Goal: Information Seeking & Learning: Learn about a topic

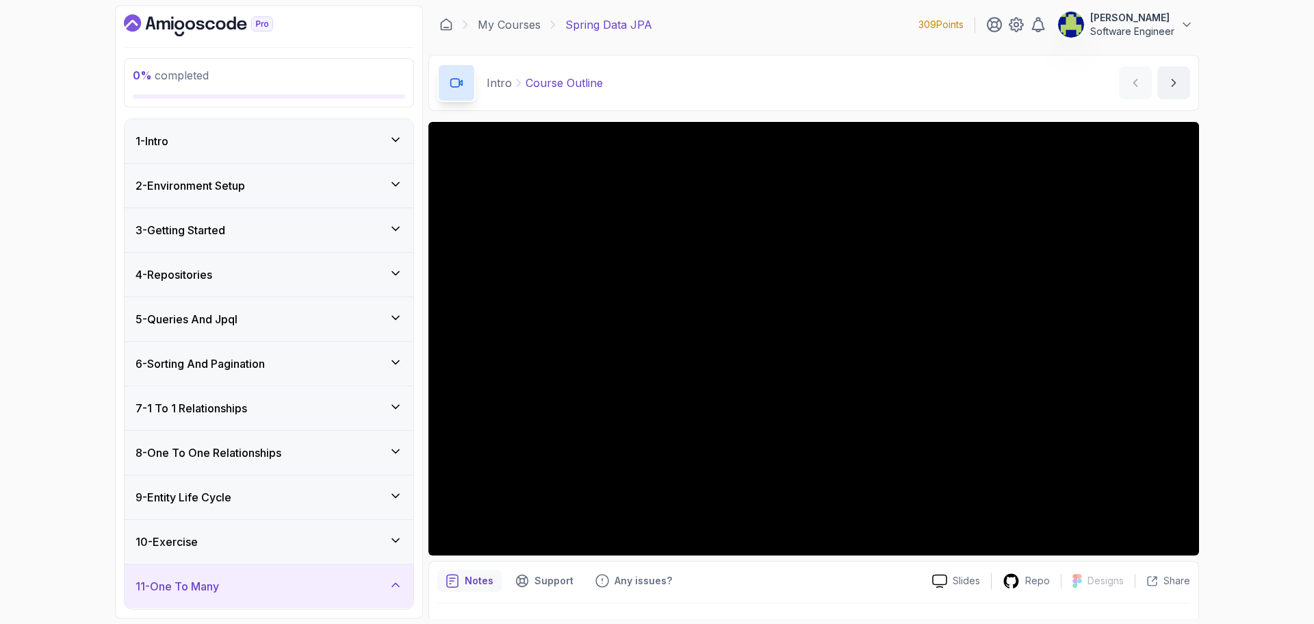
click at [261, 138] on div "1 - Intro" at bounding box center [269, 141] width 267 height 16
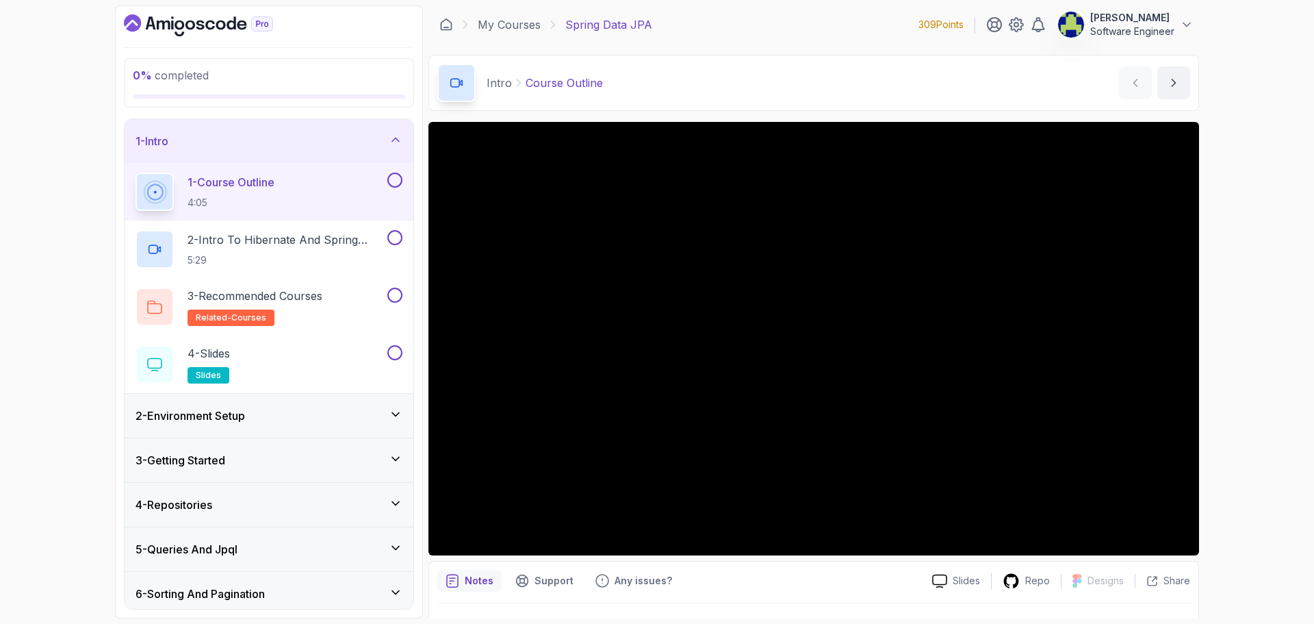
click at [299, 196] on div "1 - Course Outline 4:05" at bounding box center [260, 191] width 249 height 38
click at [1023, 578] on div "Repo" at bounding box center [1026, 580] width 69 height 17
click at [394, 179] on button at bounding box center [394, 179] width 15 height 15
click at [1246, 347] on div "1 % completed 1 - Intro 1 - Course Outline 4:05 2 - Intro To Hibernate And Spri…" at bounding box center [657, 312] width 1314 height 624
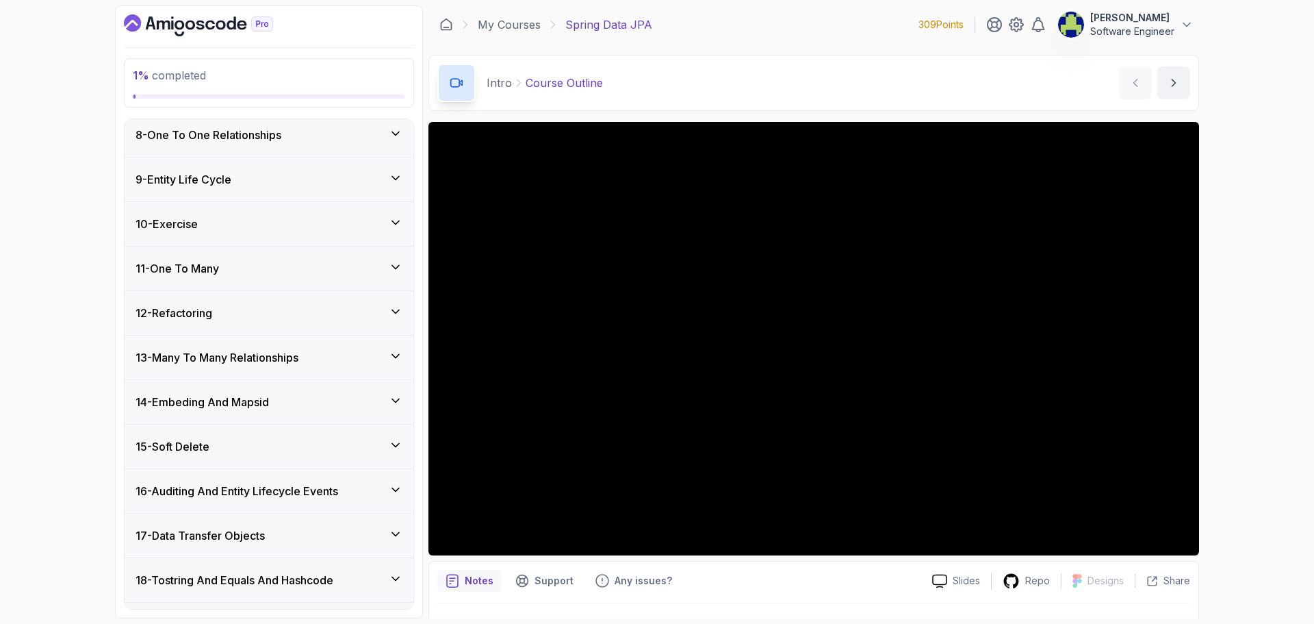
scroll to position [674, 0]
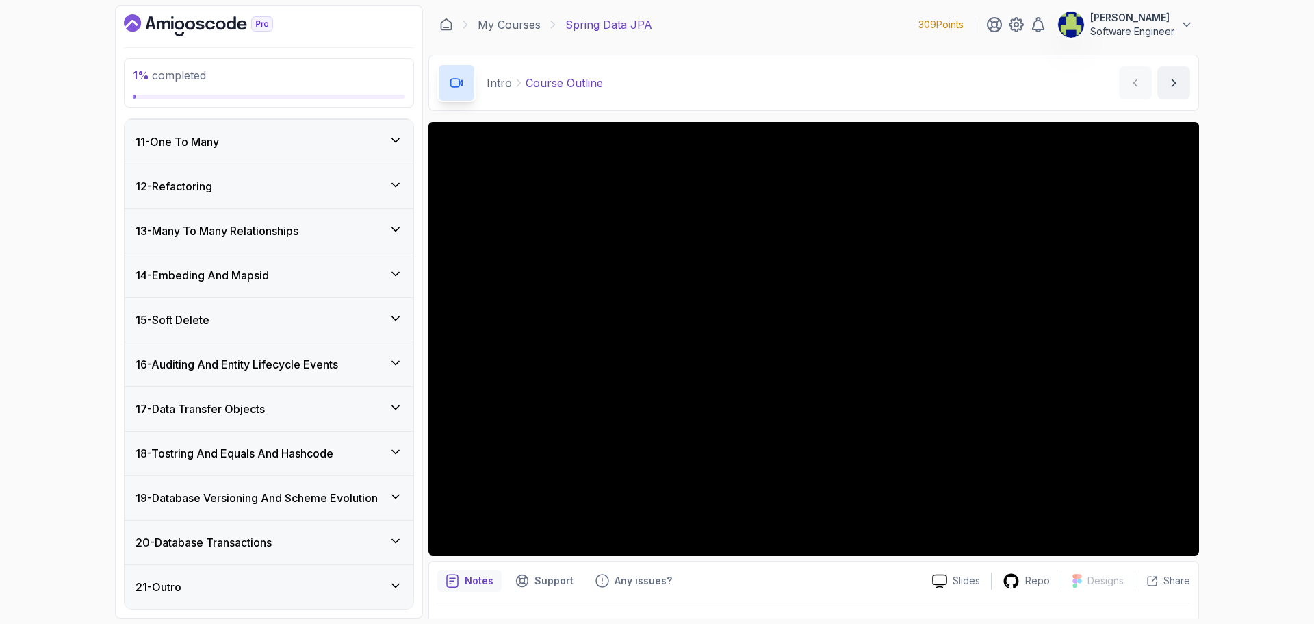
click at [341, 327] on div "15 - Soft Delete" at bounding box center [269, 319] width 267 height 16
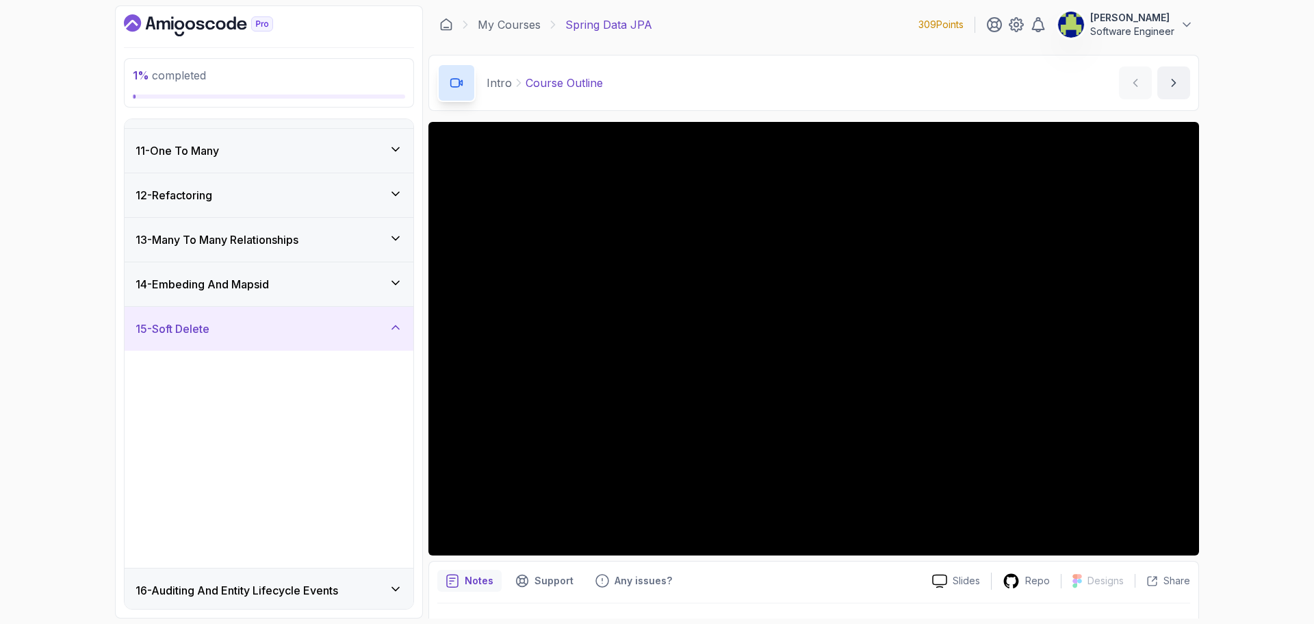
scroll to position [444, 0]
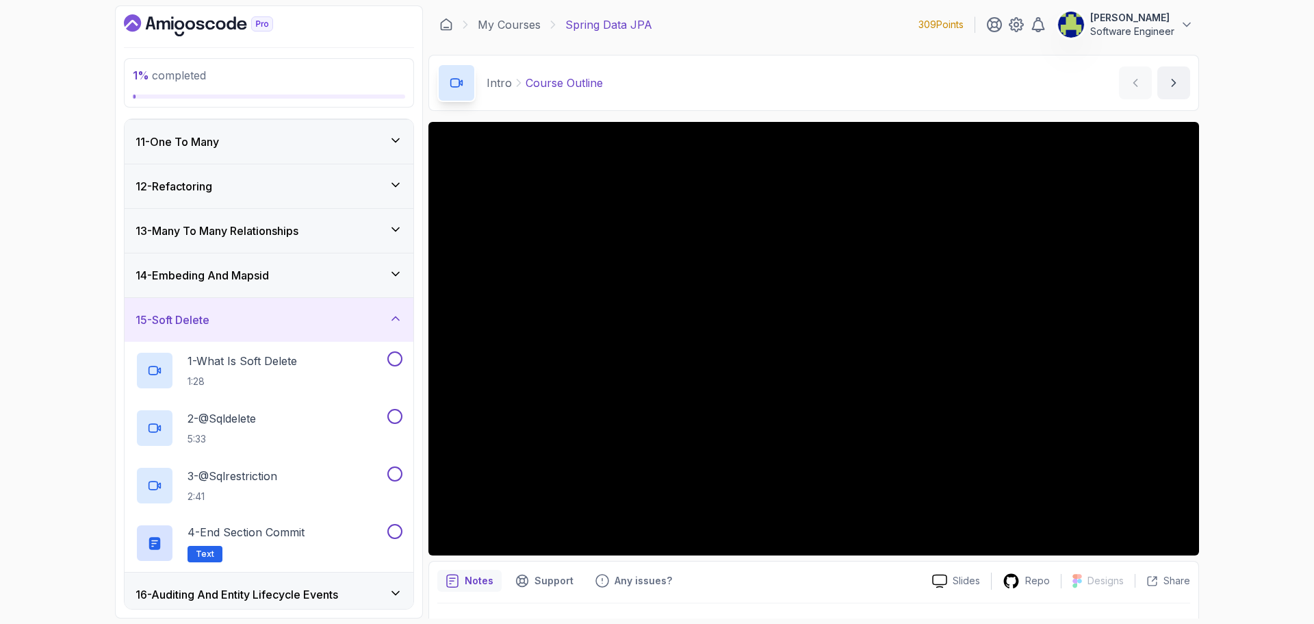
click at [372, 326] on div "15 - Soft Delete" at bounding box center [269, 319] width 267 height 16
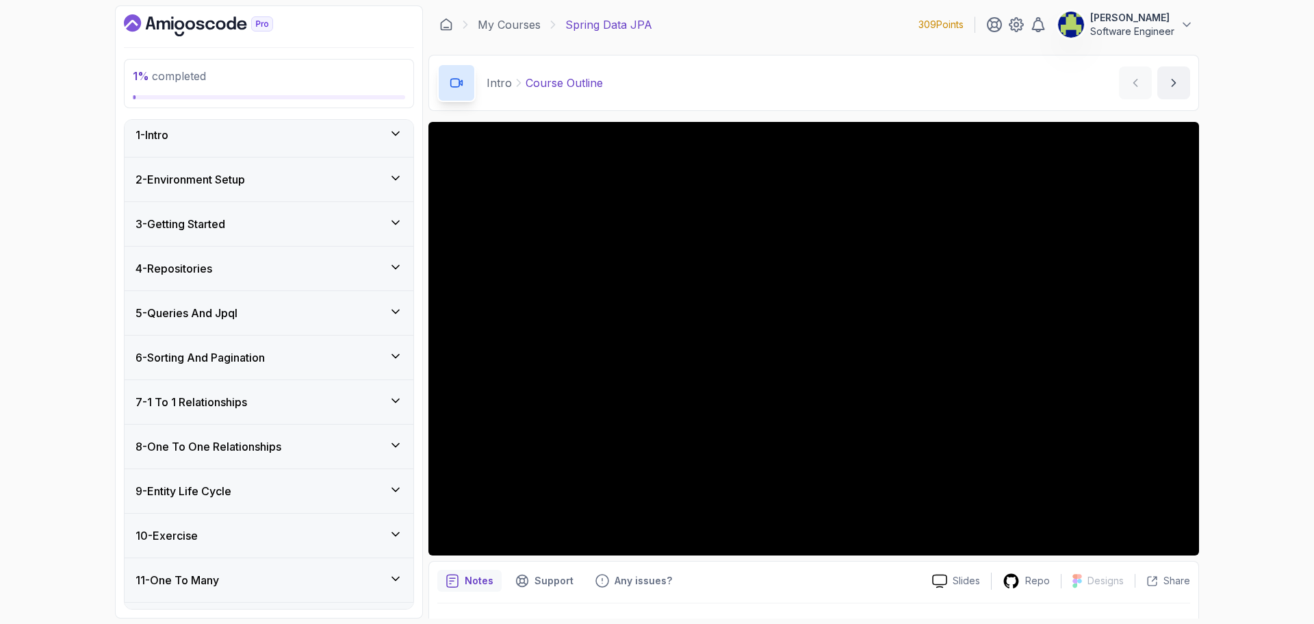
scroll to position [0, 0]
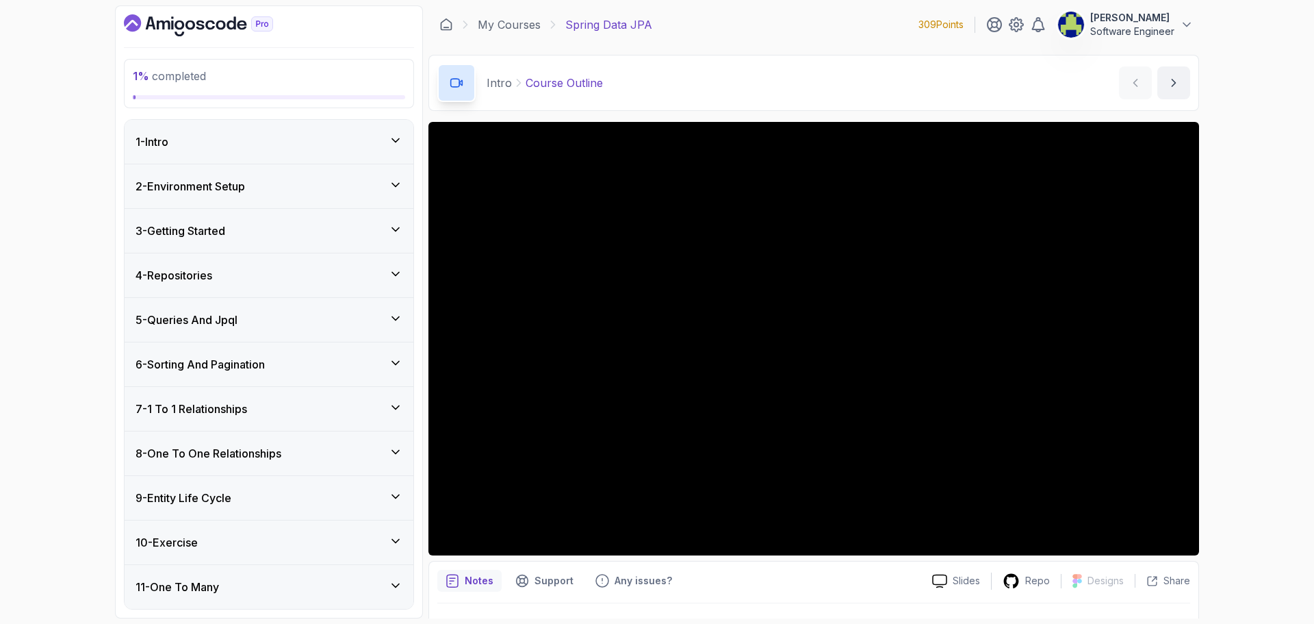
click at [298, 133] on div "1 - Intro" at bounding box center [269, 141] width 267 height 16
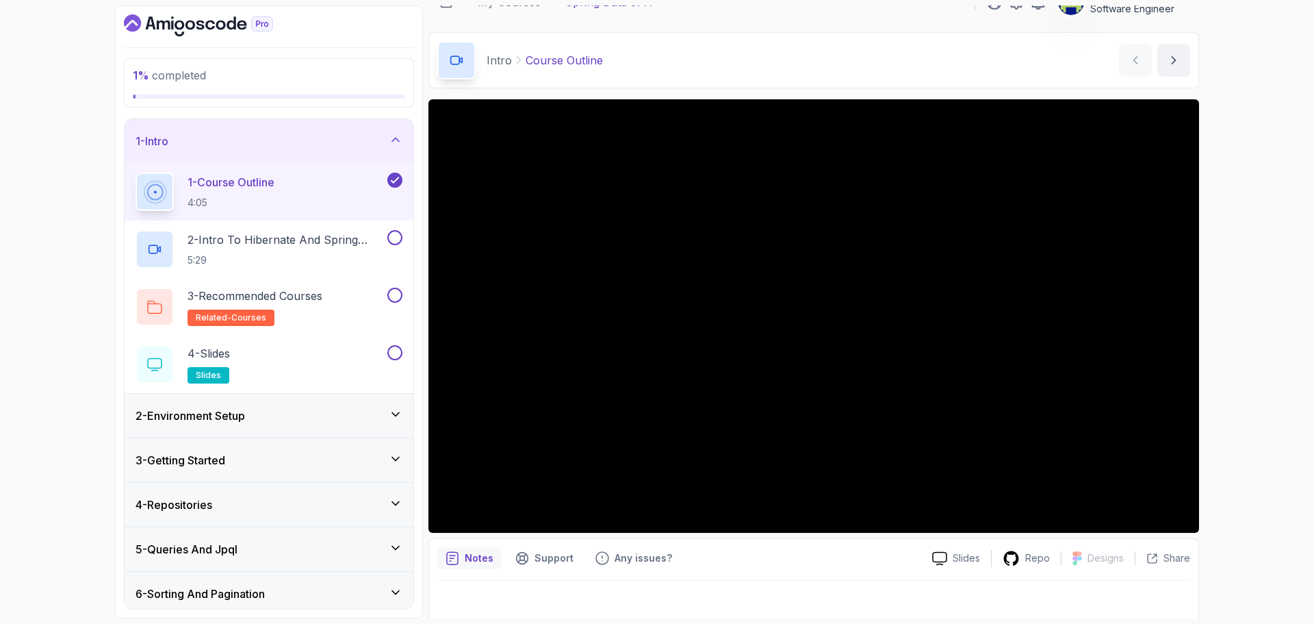
scroll to position [32, 0]
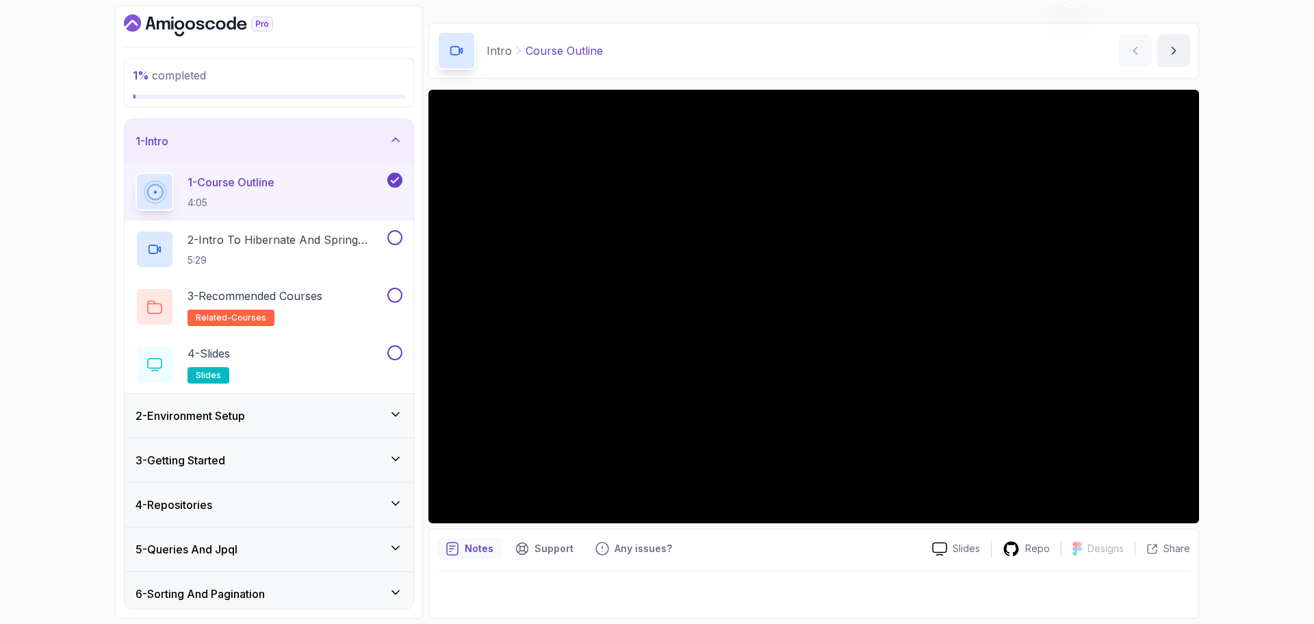
drag, startPoint x: 509, startPoint y: 264, endPoint x: 1225, endPoint y: 314, distance: 718.5
click at [1225, 314] on div "1 % completed 1 - Intro 1 - Course Outline 4:05 2 - Intro To Hibernate And Spri…" at bounding box center [657, 312] width 1314 height 624
click at [307, 246] on p "2 - Intro To Hibernate And Spring Data Jpa" at bounding box center [286, 239] width 197 height 16
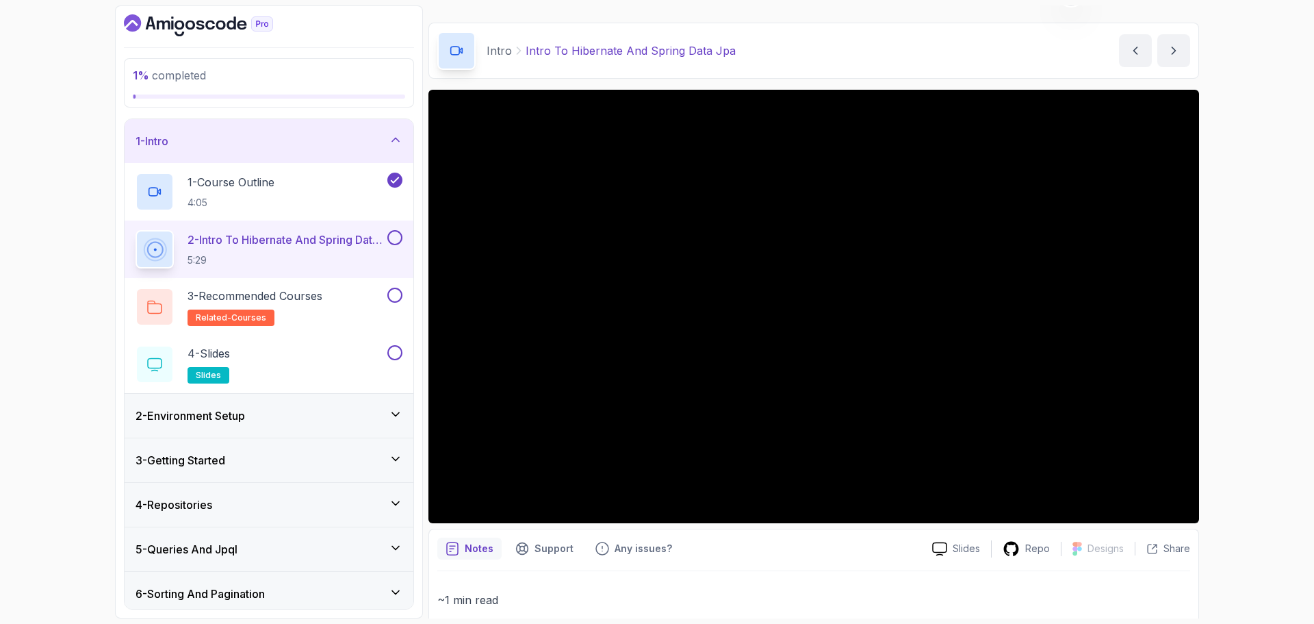
click at [394, 240] on button at bounding box center [394, 237] width 15 height 15
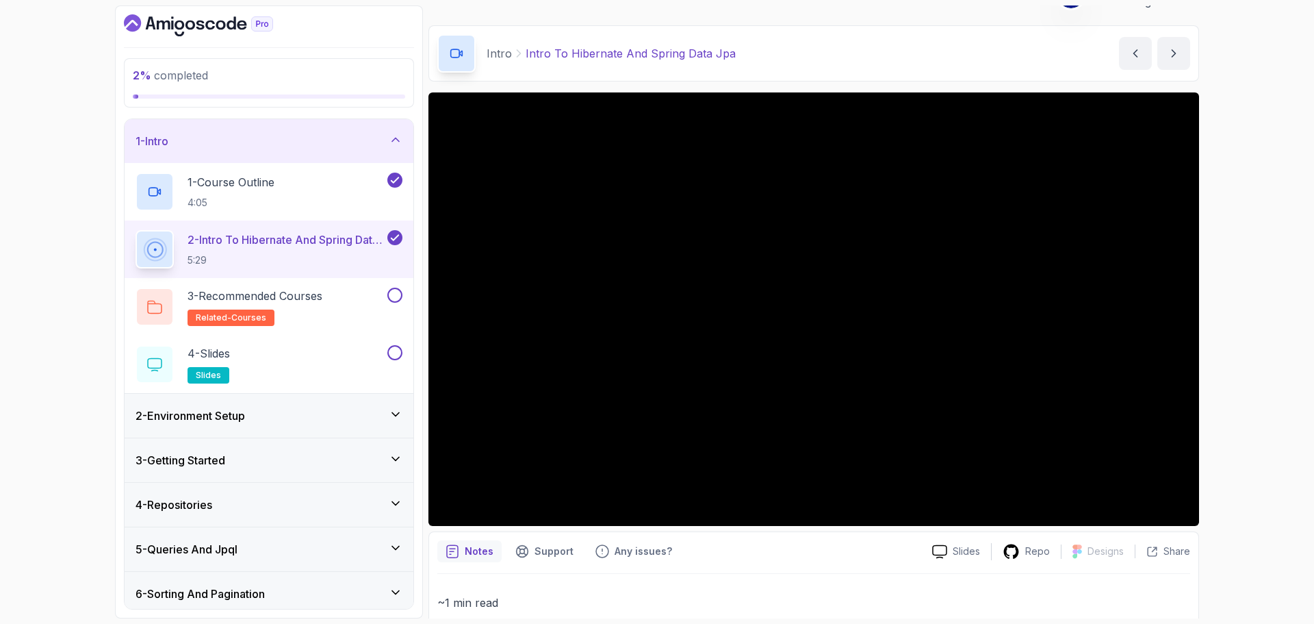
scroll to position [24, 0]
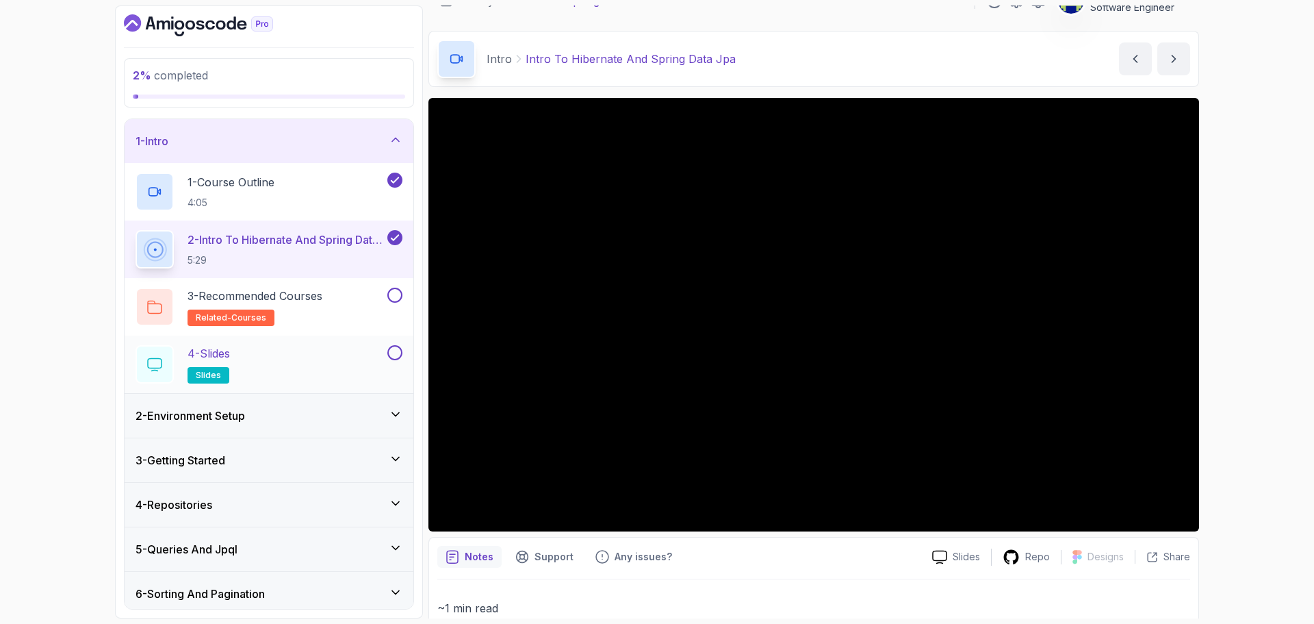
click at [397, 355] on button at bounding box center [394, 352] width 15 height 15
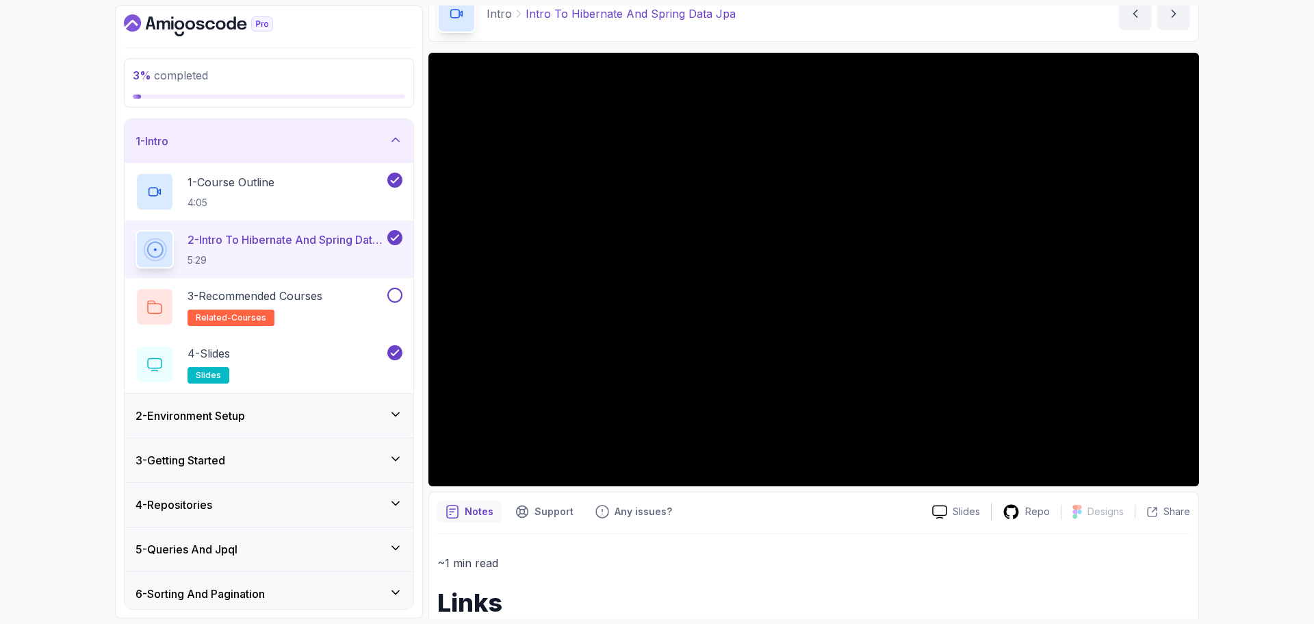
scroll to position [161, 0]
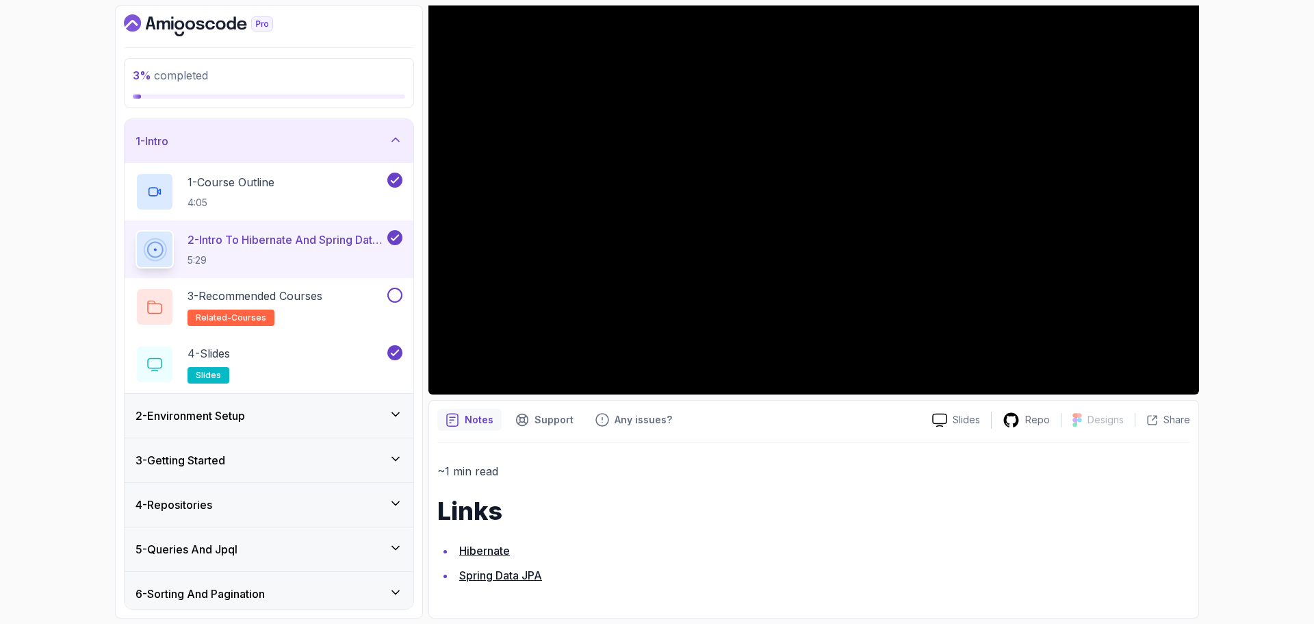
drag, startPoint x: 759, startPoint y: 393, endPoint x: 1253, endPoint y: 448, distance: 496.6
click at [1253, 448] on div "3 % completed 1 - Intro 1 - Course Outline 4:05 2 - Intro To Hibernate And Spri…" at bounding box center [657, 312] width 1314 height 624
drag, startPoint x: 1081, startPoint y: 393, endPoint x: 1240, endPoint y: 357, distance: 163.6
click at [1241, 357] on div "3 % completed 1 - Intro 1 - Course Outline 4:05 2 - Intro To Hibernate And Spri…" at bounding box center [657, 312] width 1314 height 624
click at [1236, 357] on div "3 % completed 1 - Intro 1 - Course Outline 4:05 2 - Intro To Hibernate And Spri…" at bounding box center [657, 312] width 1314 height 624
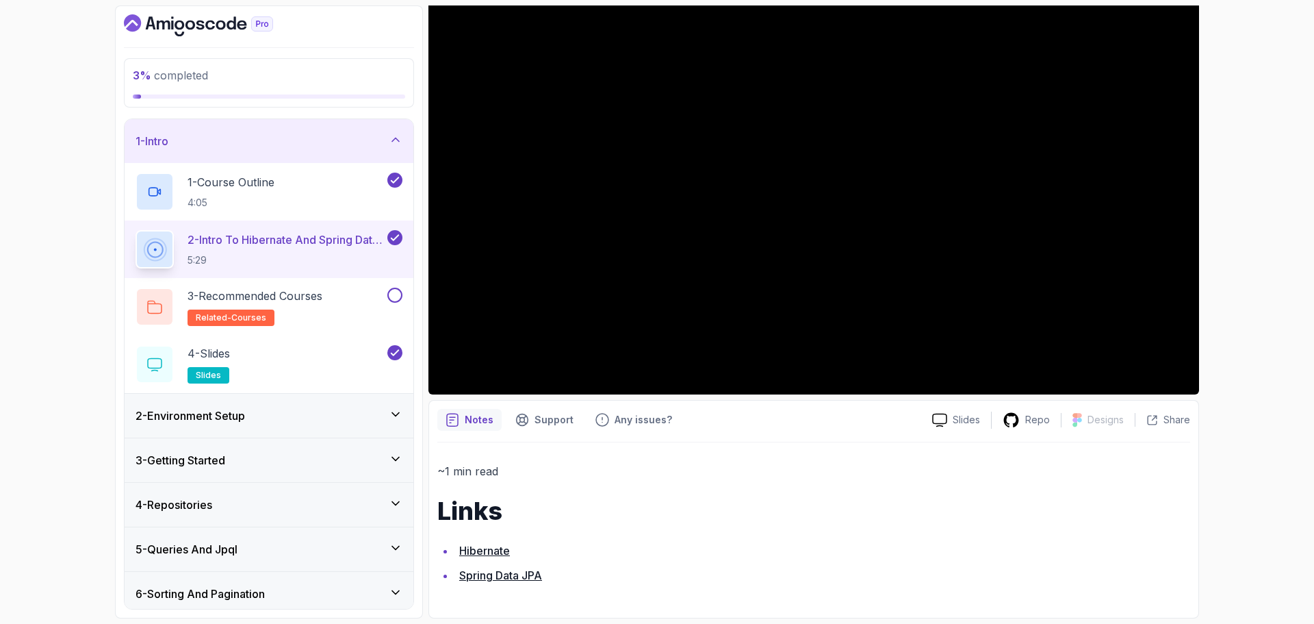
click at [1229, 361] on div "3 % completed 1 - Intro 1 - Course Outline 4:05 2 - Intro To Hibernate And Spri…" at bounding box center [657, 312] width 1314 height 624
drag, startPoint x: 1195, startPoint y: 348, endPoint x: 1288, endPoint y: 307, distance: 101.4
click at [1288, 307] on div "3 % completed 1 - Intro 1 - Course Outline 4:05 2 - Intro To Hibernate And Spri…" at bounding box center [657, 312] width 1314 height 624
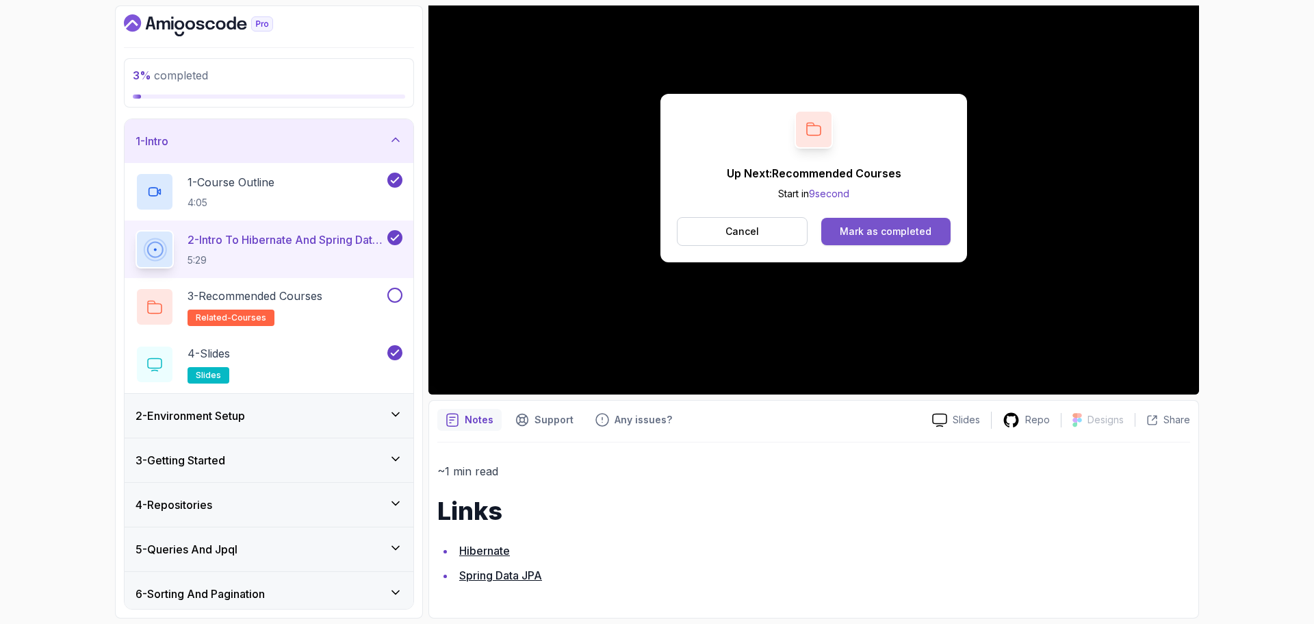
click at [849, 237] on div "Mark as completed" at bounding box center [886, 232] width 92 height 14
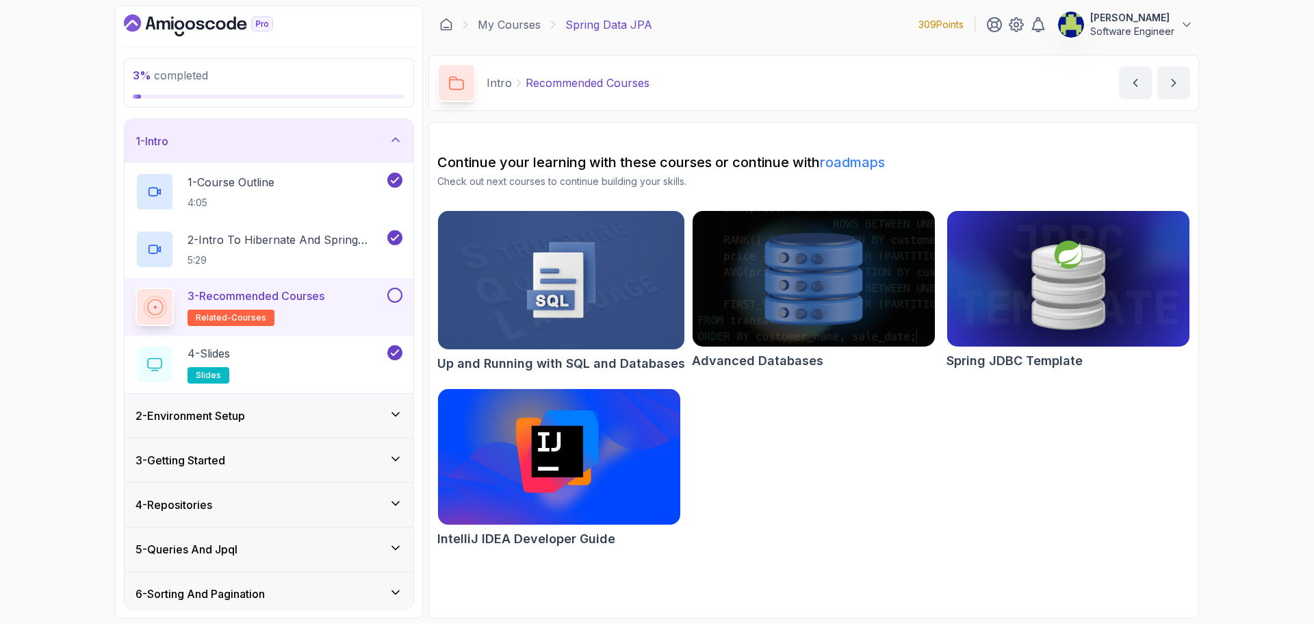
click at [398, 298] on button at bounding box center [394, 294] width 15 height 15
click at [402, 136] on div "1 - Intro" at bounding box center [269, 141] width 289 height 44
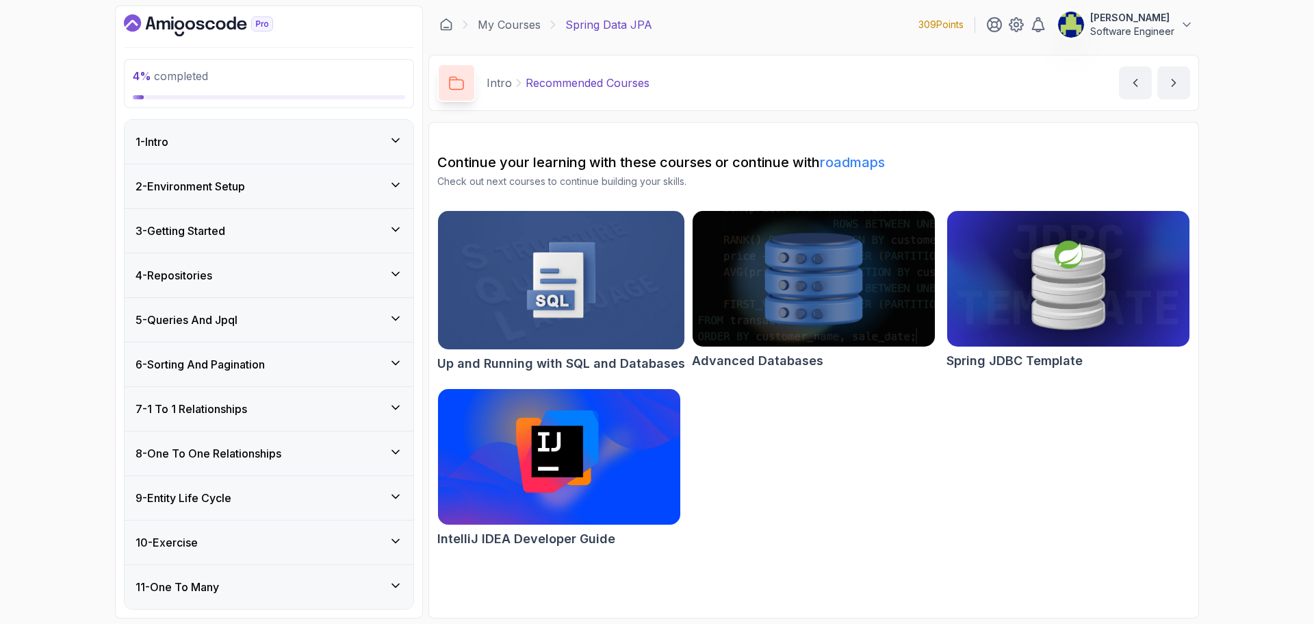
click at [371, 196] on div "2 - Environment Setup" at bounding box center [269, 186] width 289 height 44
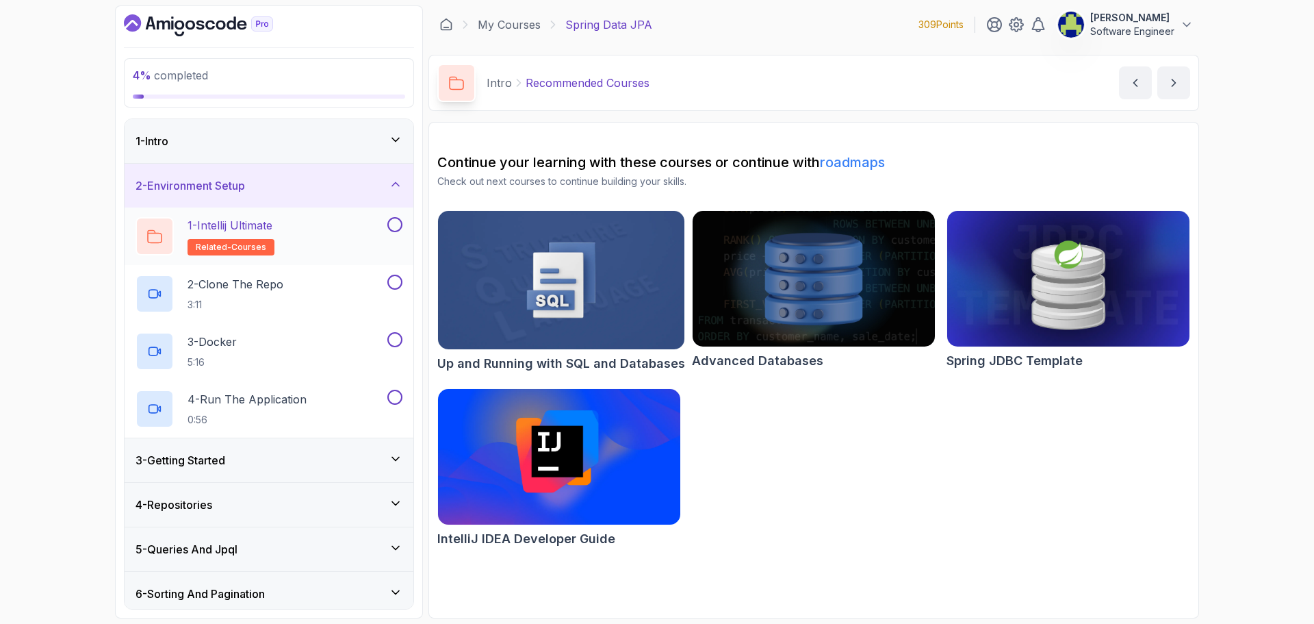
click at [335, 240] on div "1 - Intellij Ultimate related-courses" at bounding box center [260, 236] width 249 height 38
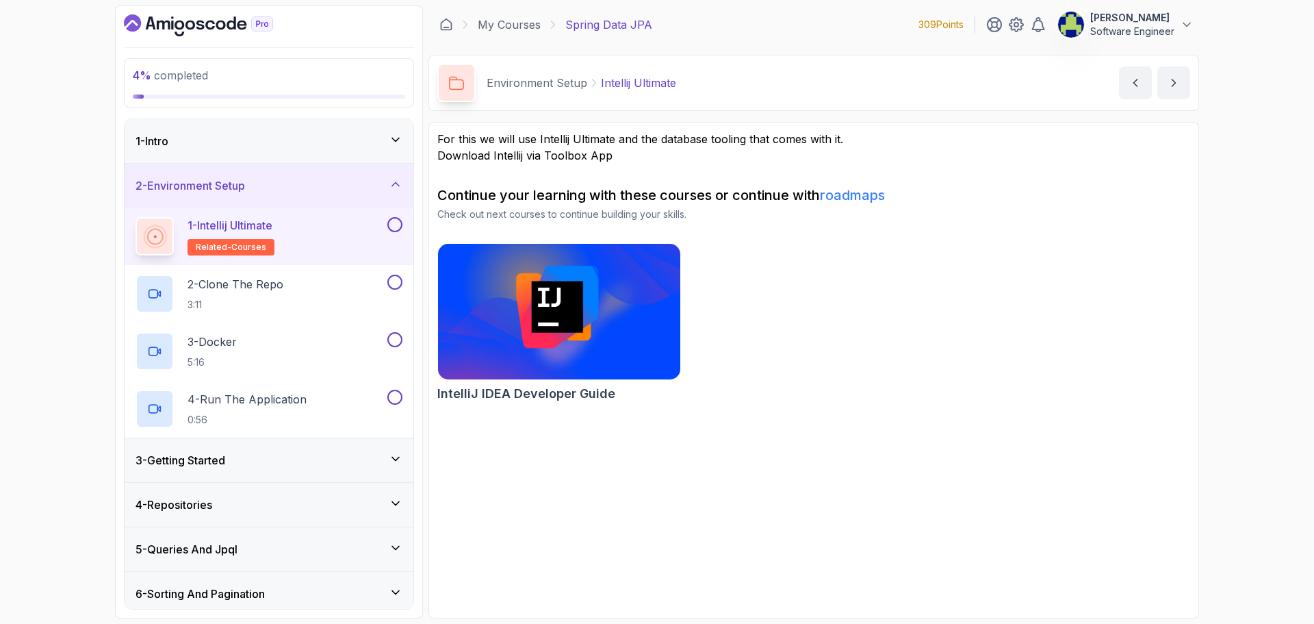
click at [391, 230] on button at bounding box center [394, 224] width 15 height 15
click at [275, 289] on p "2 - Clone The Repo" at bounding box center [236, 284] width 96 height 16
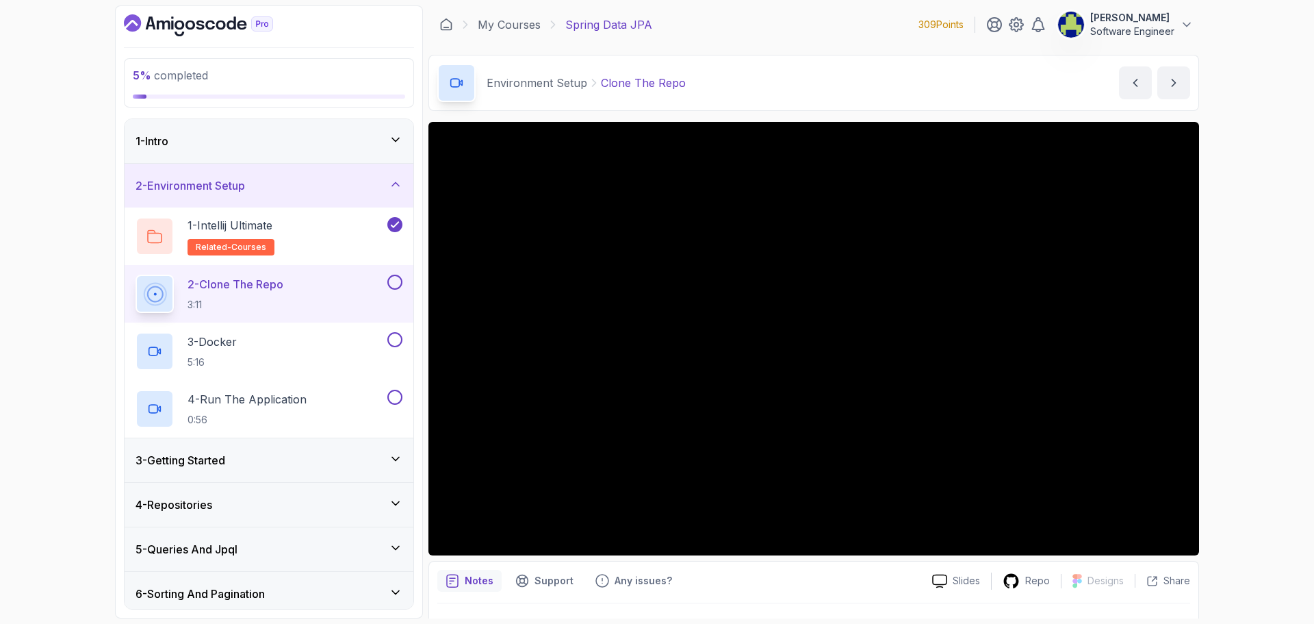
click at [394, 284] on button at bounding box center [394, 281] width 15 height 15
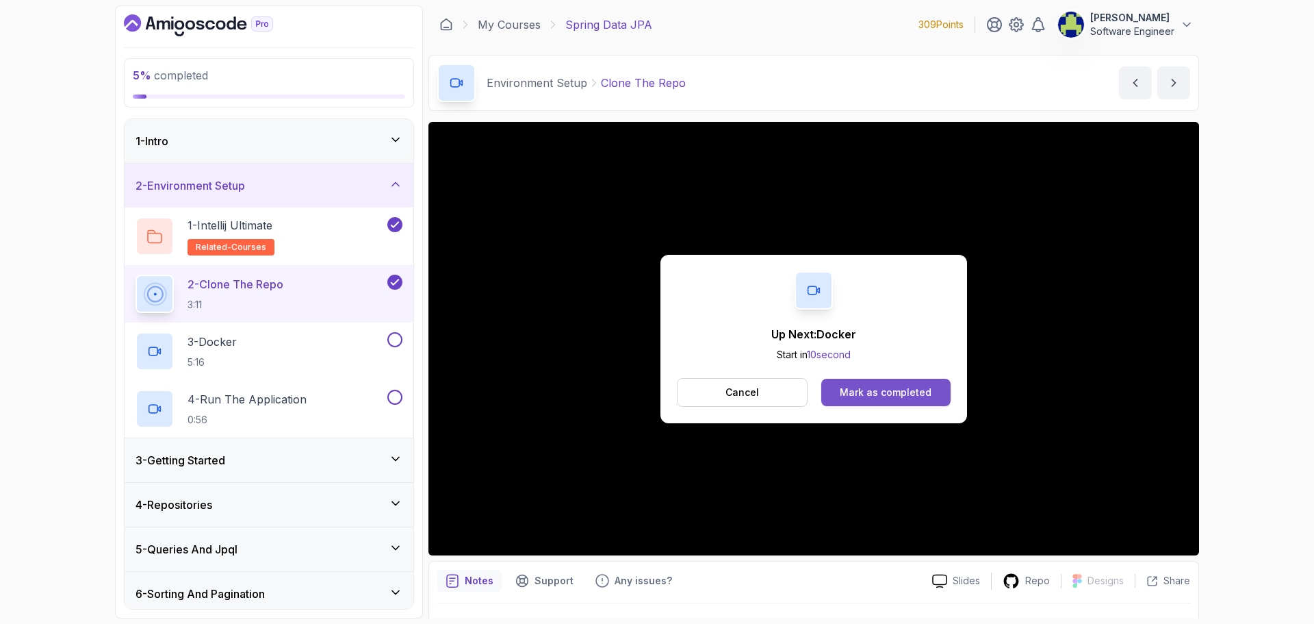
click at [915, 387] on div "Mark as completed" at bounding box center [886, 392] width 92 height 14
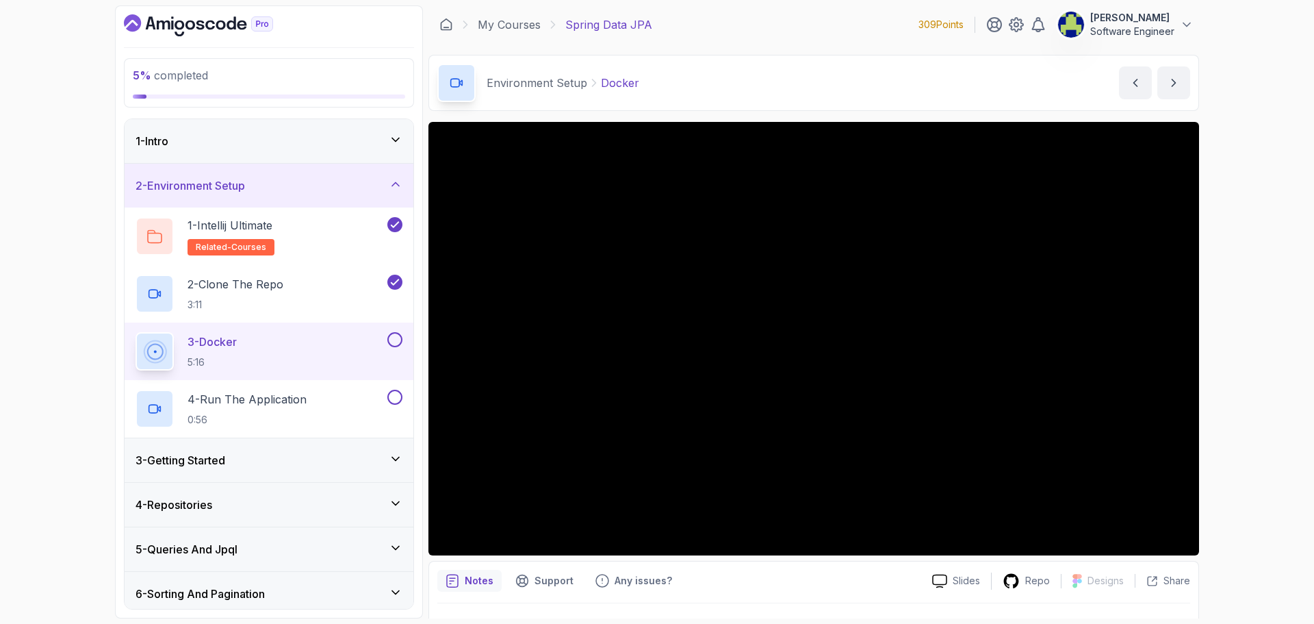
click at [339, 465] on div "3 - Getting Started" at bounding box center [269, 460] width 267 height 16
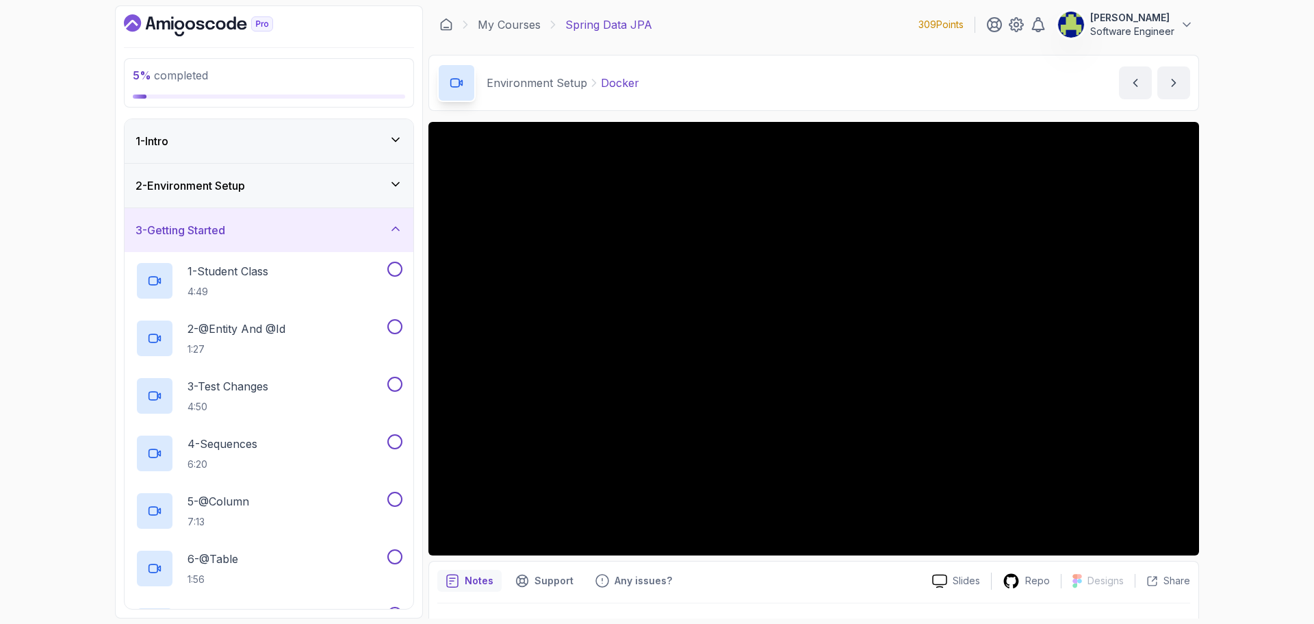
click at [374, 234] on div "3 - Getting Started" at bounding box center [269, 230] width 267 height 16
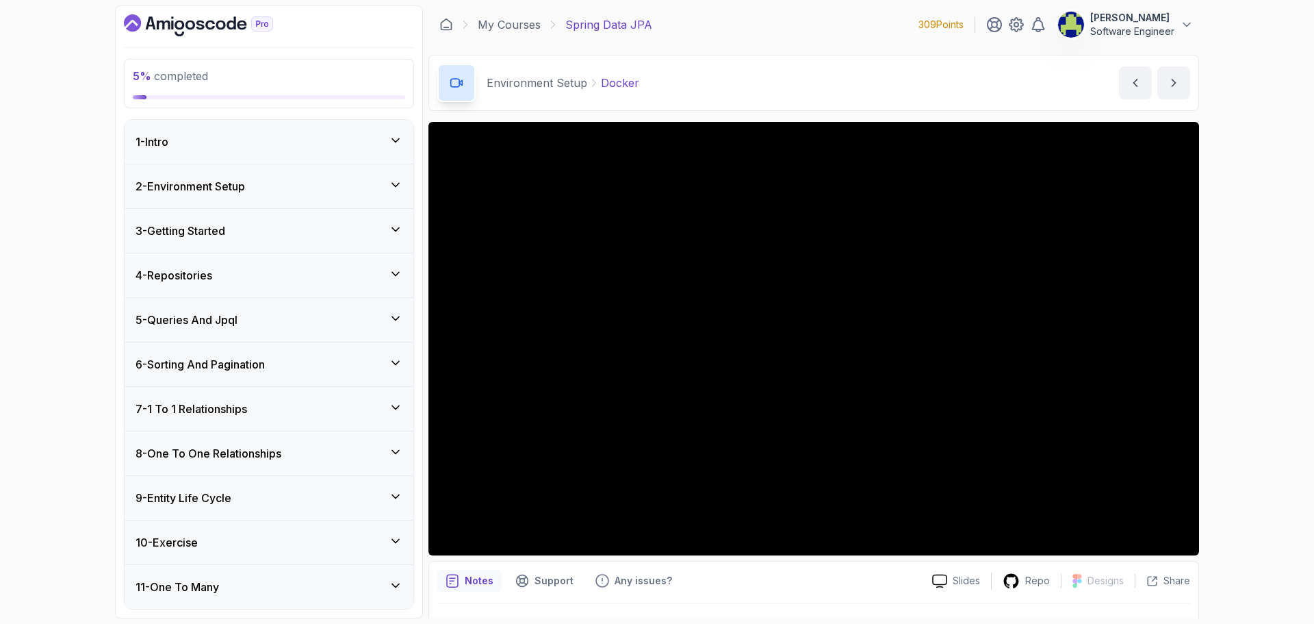
click at [400, 190] on icon at bounding box center [396, 185] width 14 height 14
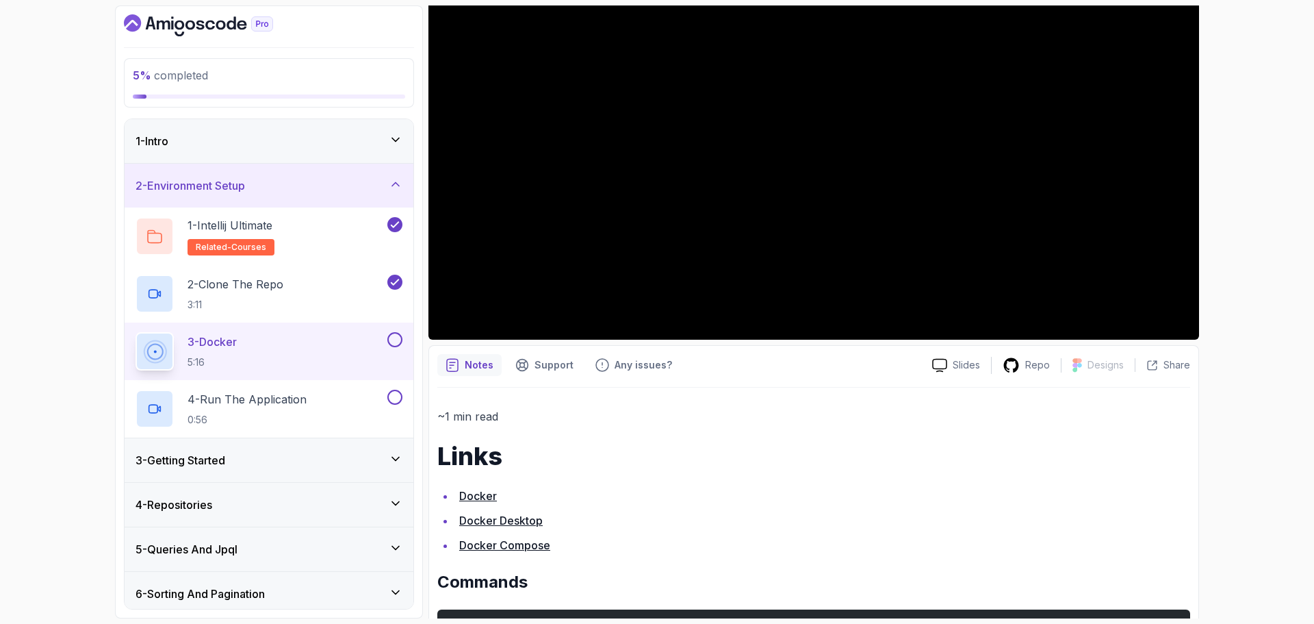
scroll to position [138, 0]
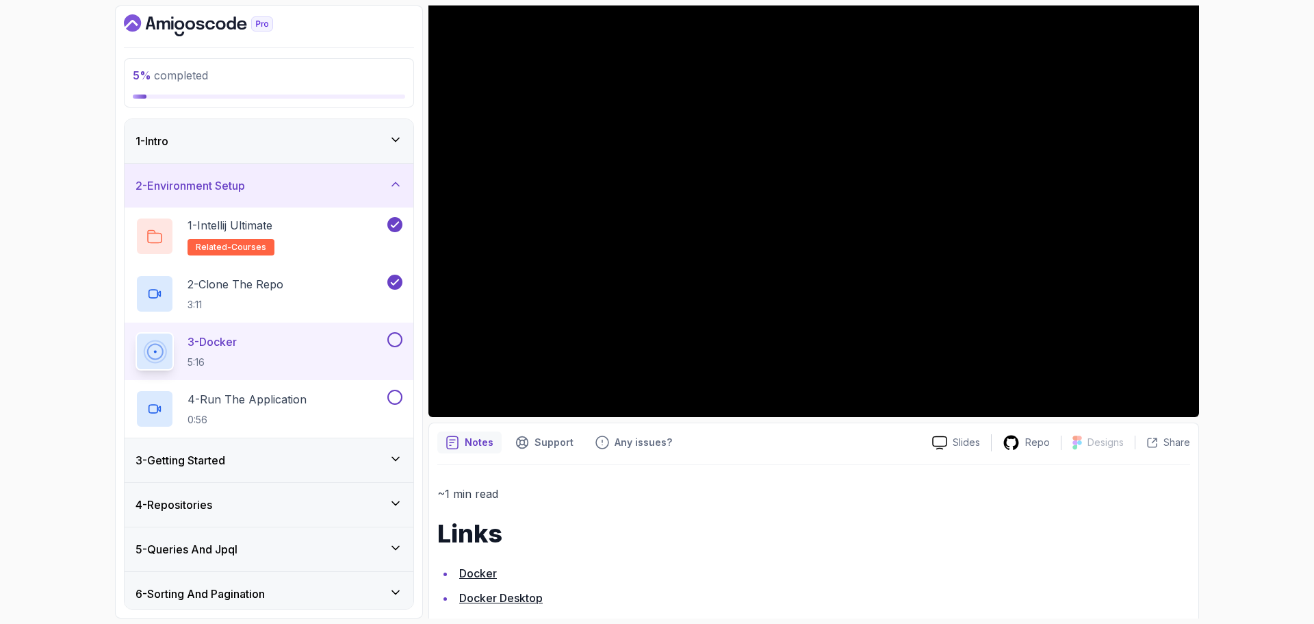
click at [398, 337] on button at bounding box center [394, 339] width 15 height 15
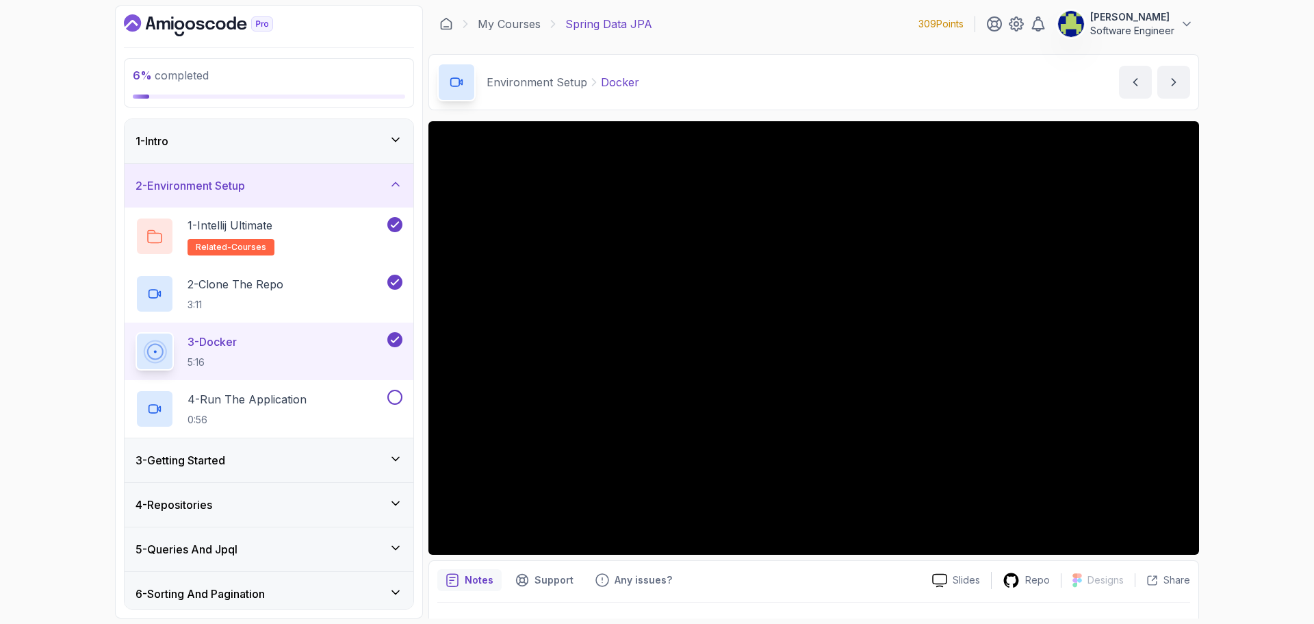
scroll to position [0, 0]
drag, startPoint x: 439, startPoint y: 306, endPoint x: 75, endPoint y: 249, distance: 367.9
click at [75, 249] on div "6 % completed 1 - Intro 2 - Environment Setup 1 - Intellij Ultimate related-cou…" at bounding box center [657, 312] width 1314 height 624
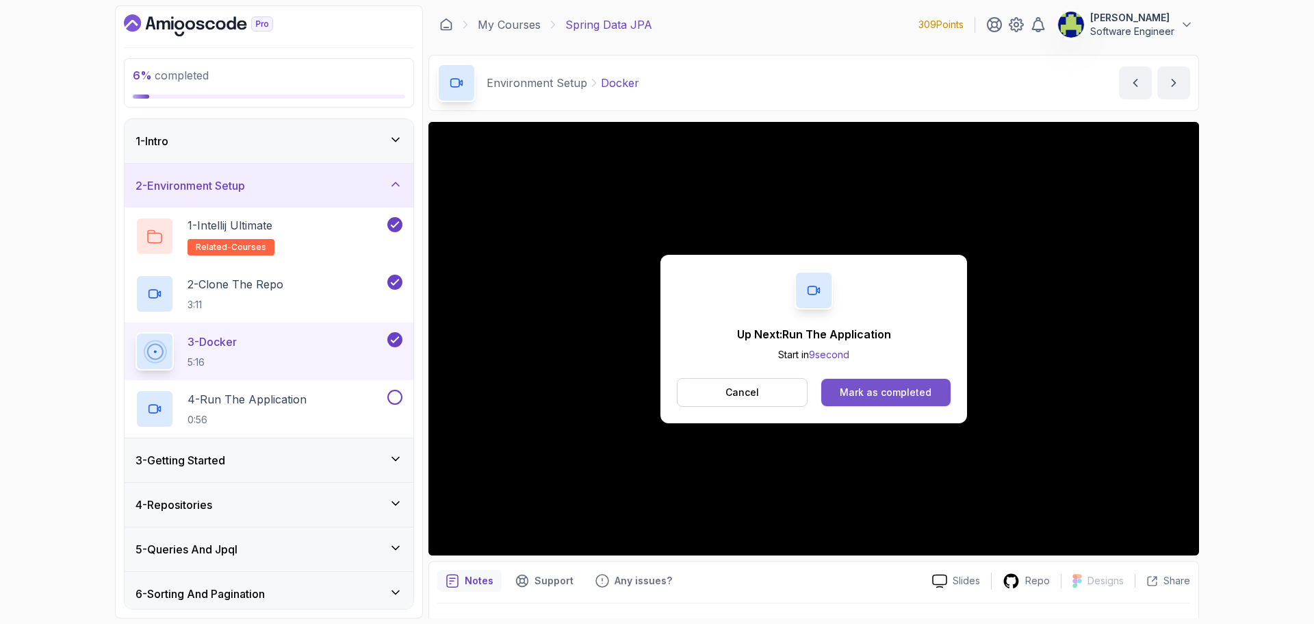
click at [870, 399] on button "Mark as completed" at bounding box center [885, 392] width 129 height 27
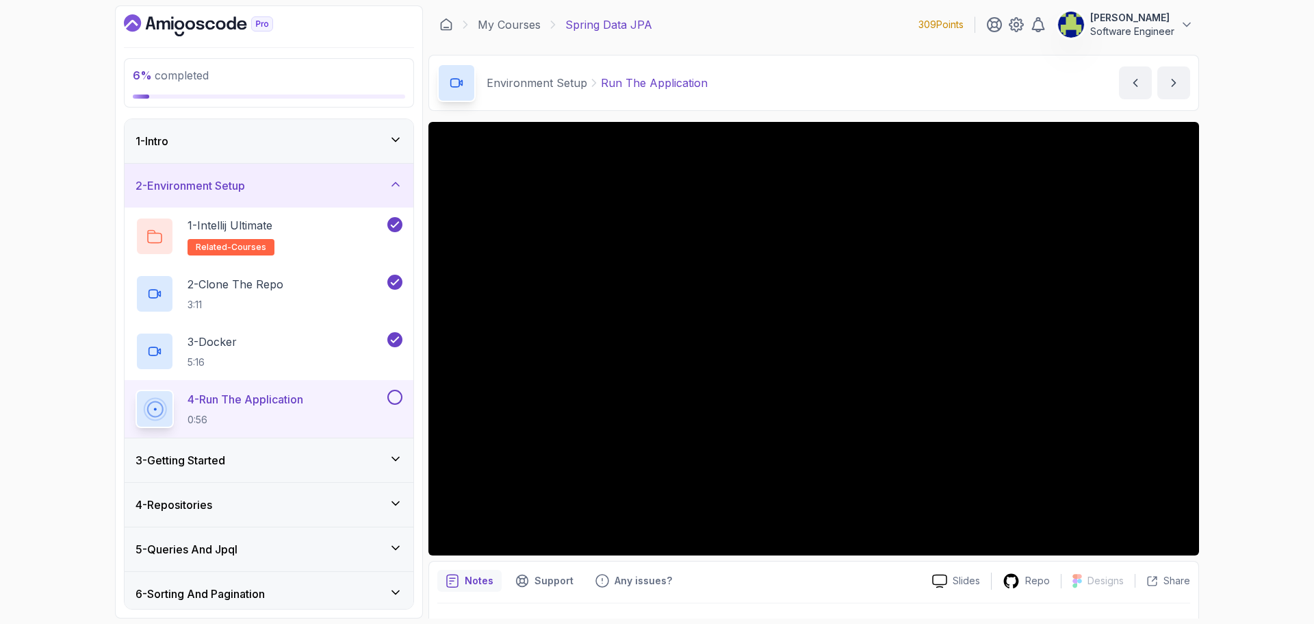
drag, startPoint x: 868, startPoint y: 405, endPoint x: 706, endPoint y: 106, distance: 340.3
click at [706, 106] on div "Environment Setup Run The Application Run The Application by [PERSON_NAME]" at bounding box center [814, 83] width 771 height 56
click at [394, 398] on button at bounding box center [394, 396] width 15 height 15
click at [394, 185] on icon at bounding box center [395, 184] width 7 height 3
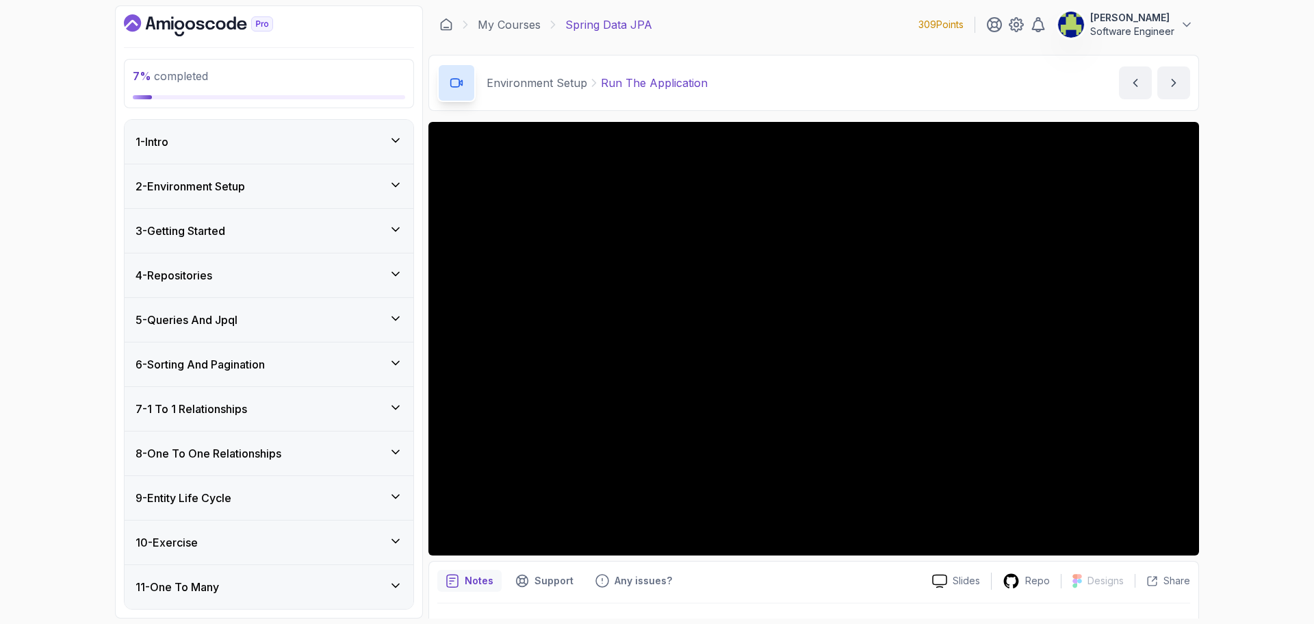
click at [342, 242] on div "3 - Getting Started" at bounding box center [269, 231] width 289 height 44
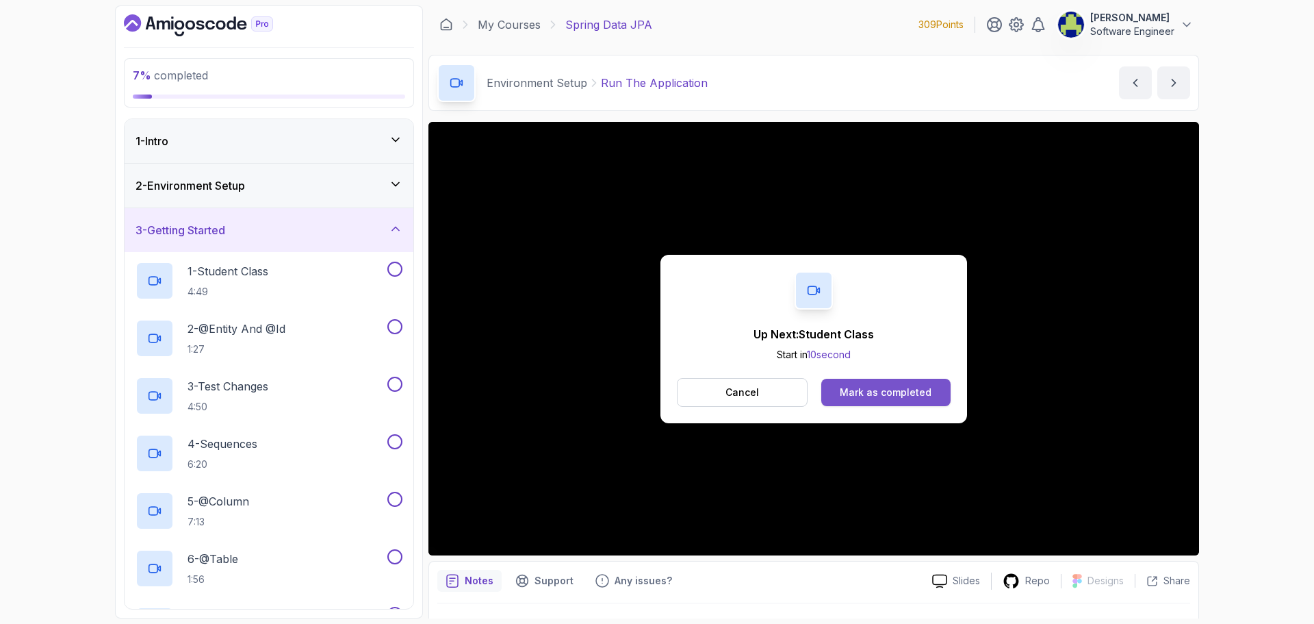
click at [908, 389] on div "Mark as completed" at bounding box center [886, 392] width 92 height 14
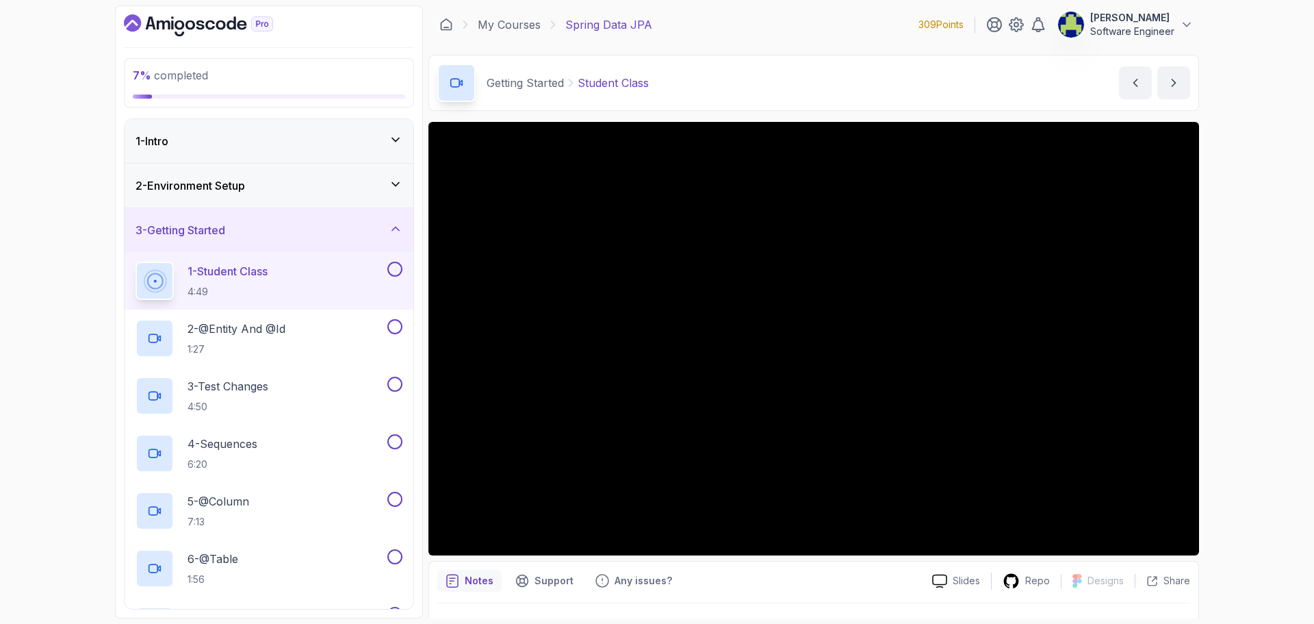
click at [393, 270] on button at bounding box center [394, 268] width 15 height 15
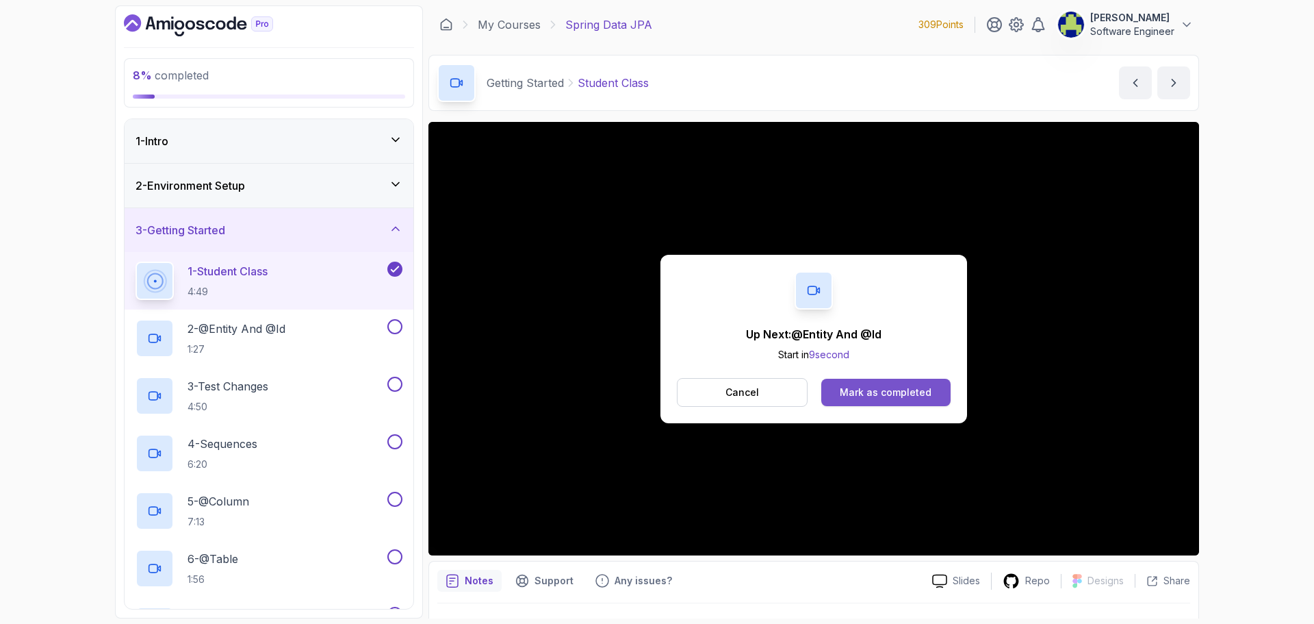
click at [902, 400] on button "Mark as completed" at bounding box center [885, 392] width 129 height 27
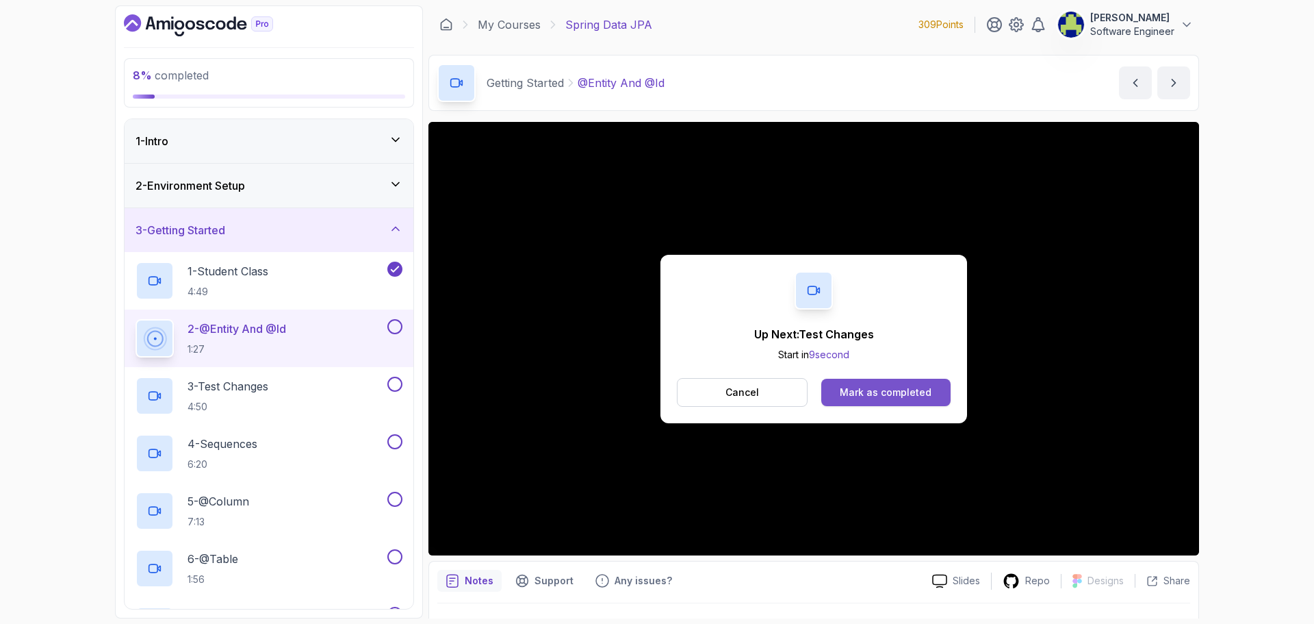
click at [906, 389] on div "Mark as completed" at bounding box center [886, 392] width 92 height 14
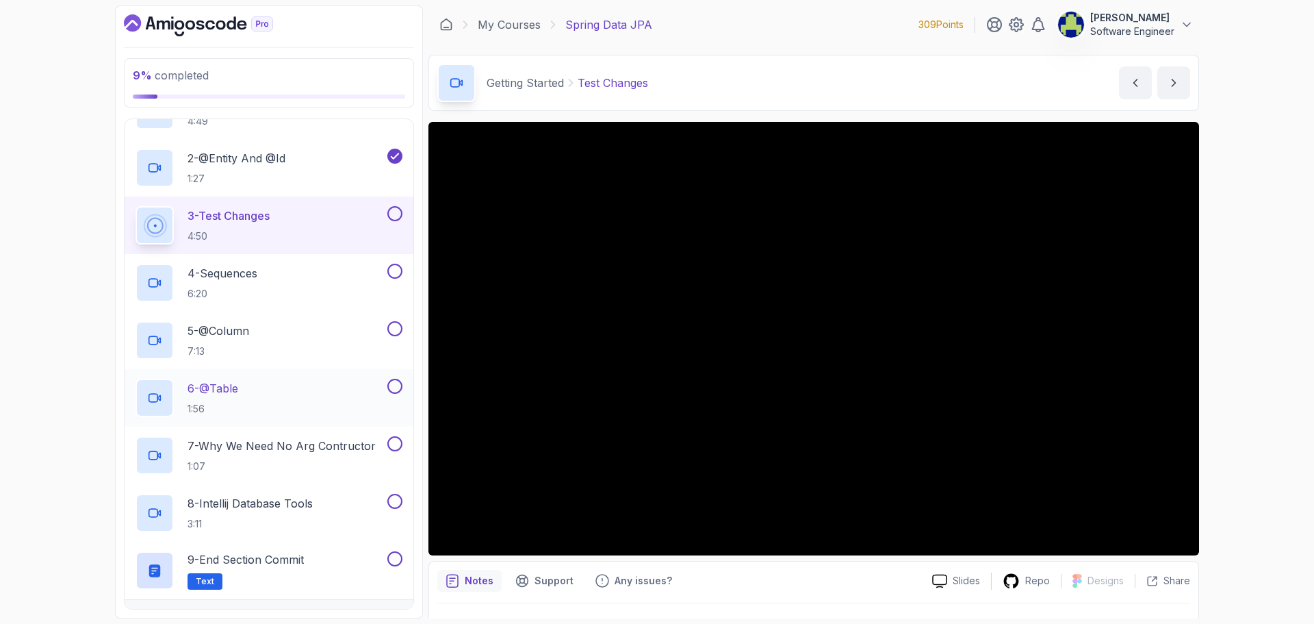
scroll to position [137, 0]
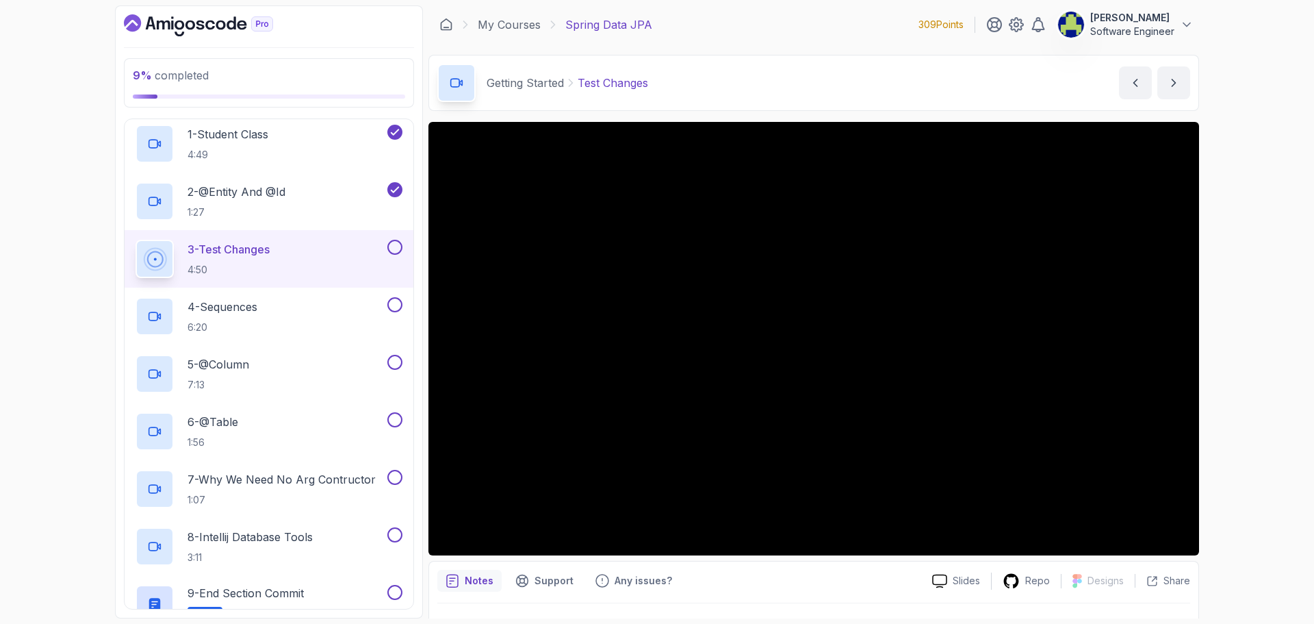
click at [398, 246] on button at bounding box center [394, 247] width 15 height 15
click at [266, 322] on div "4 - Sequences 6:20" at bounding box center [260, 316] width 249 height 38
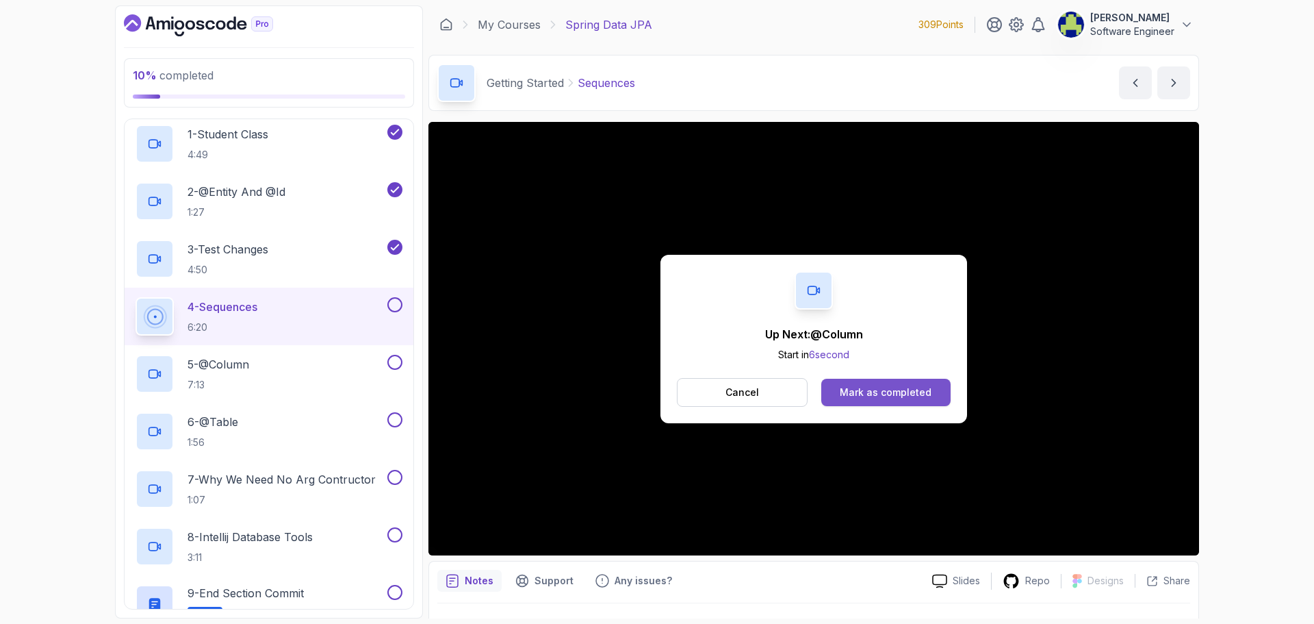
click at [874, 386] on div "Mark as completed" at bounding box center [886, 392] width 92 height 14
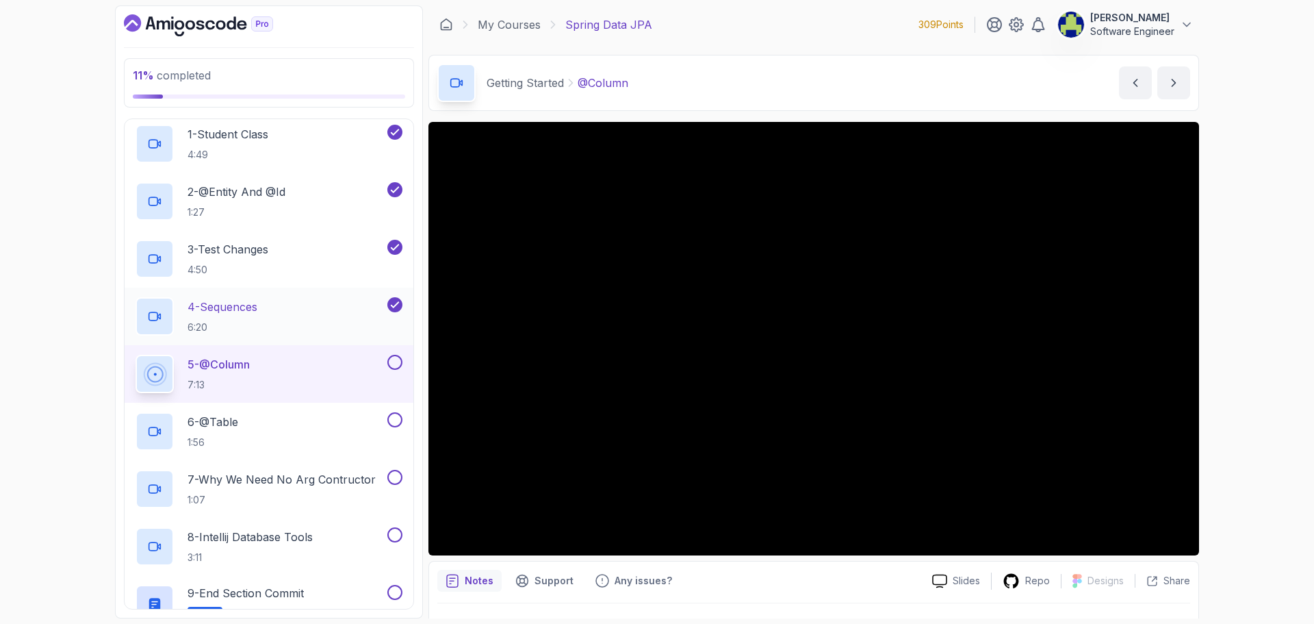
scroll to position [205, 0]
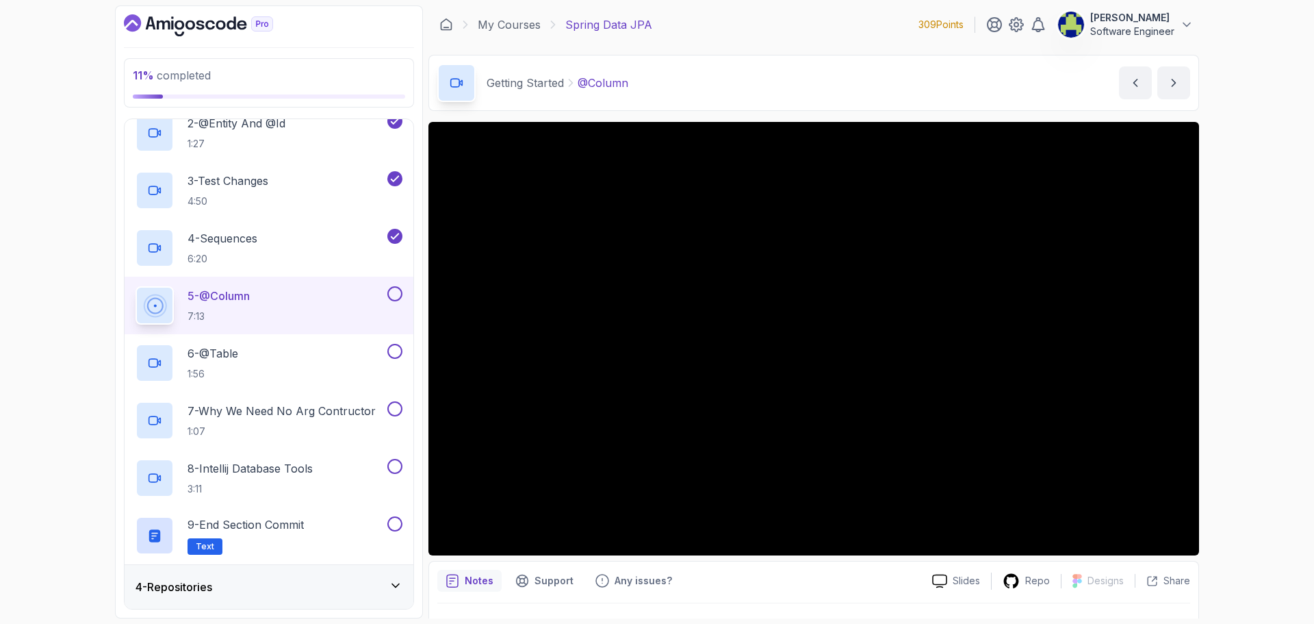
click at [346, 580] on div "4 - Repositories" at bounding box center [269, 586] width 267 height 16
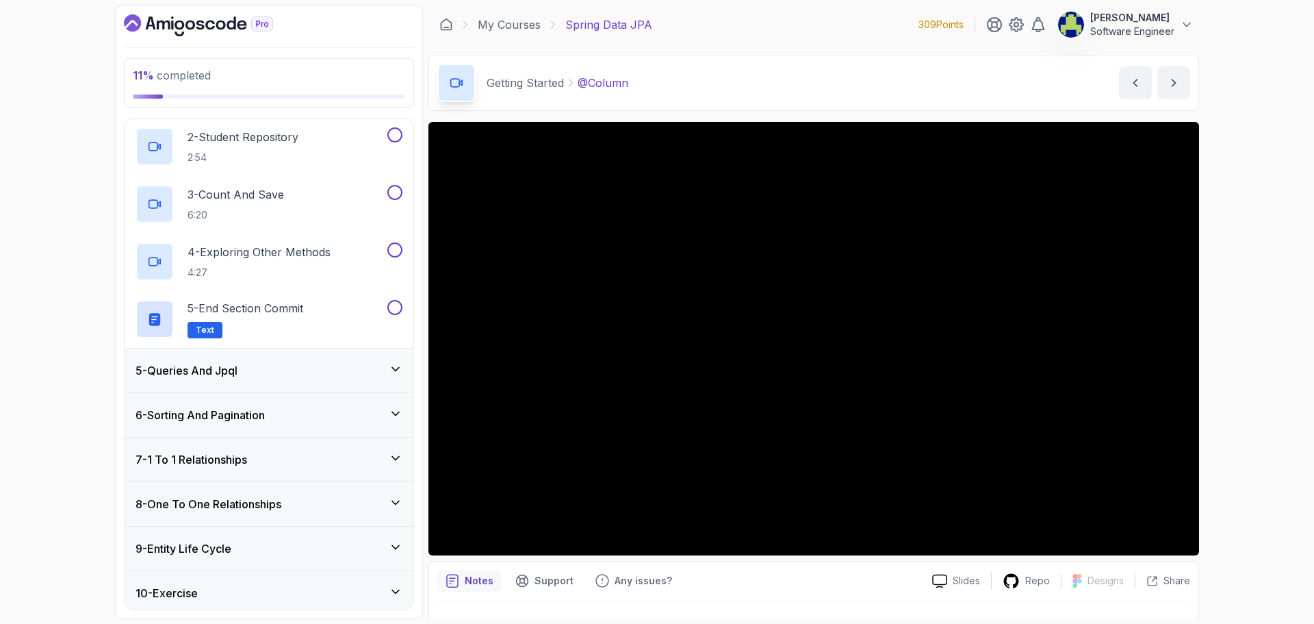
scroll to position [31, 0]
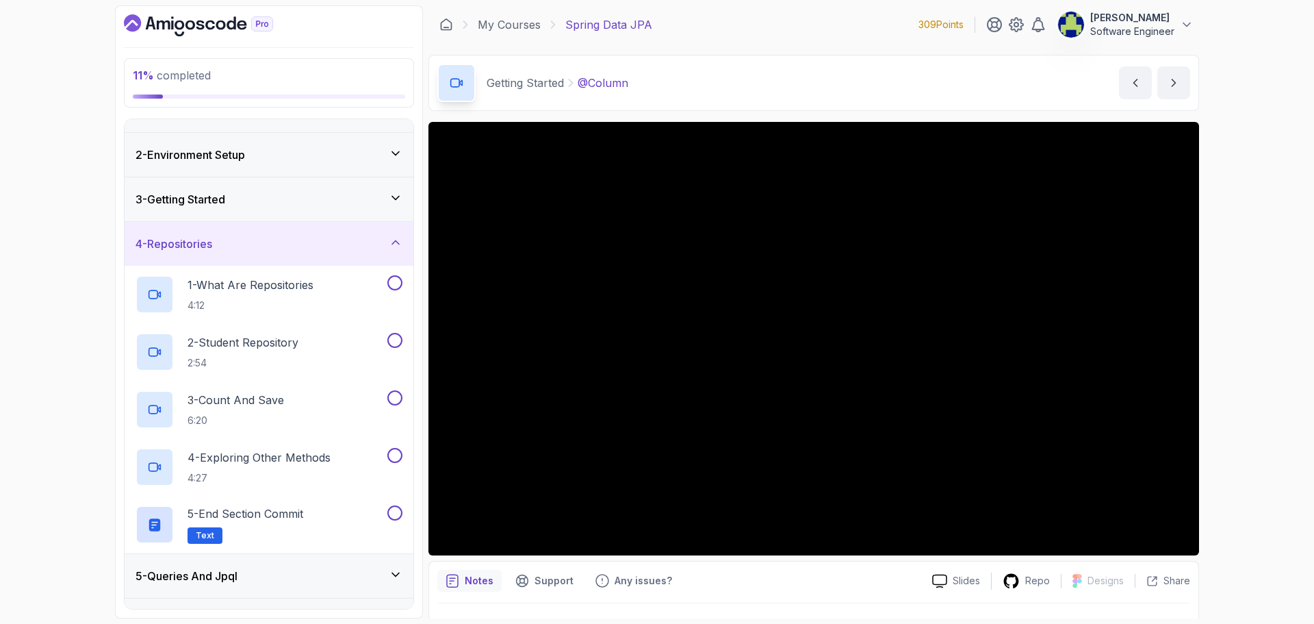
click at [363, 250] on div "4 - Repositories" at bounding box center [269, 243] width 267 height 16
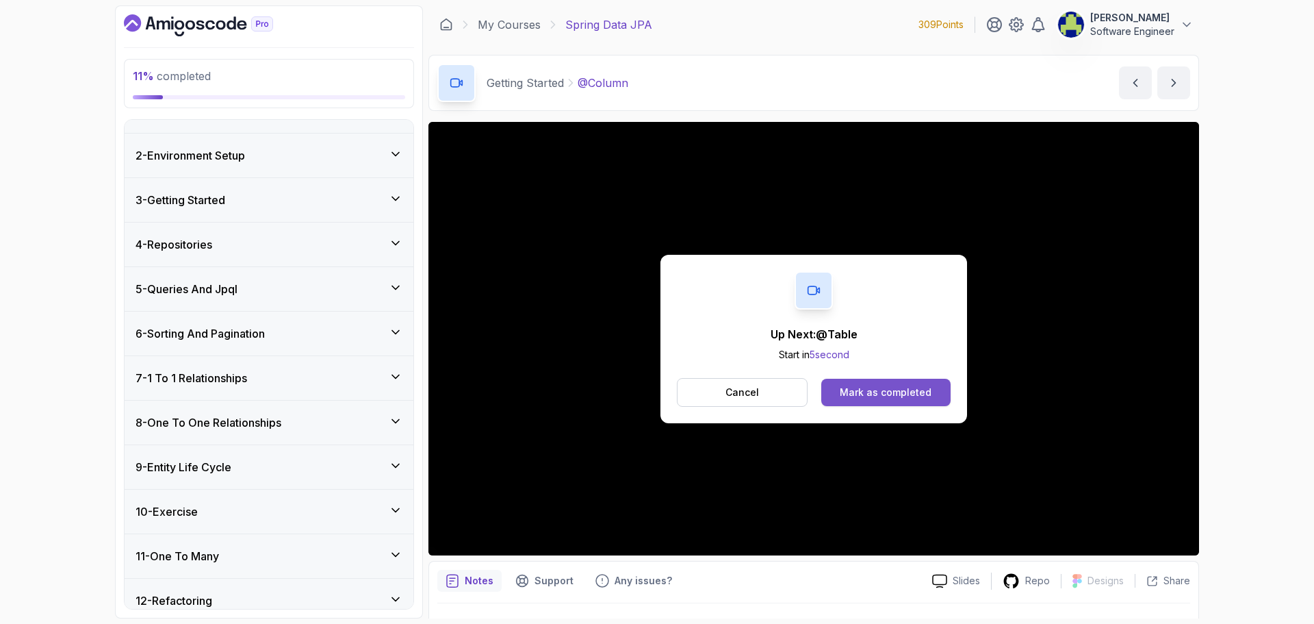
click at [921, 392] on div "Mark as completed" at bounding box center [886, 392] width 92 height 14
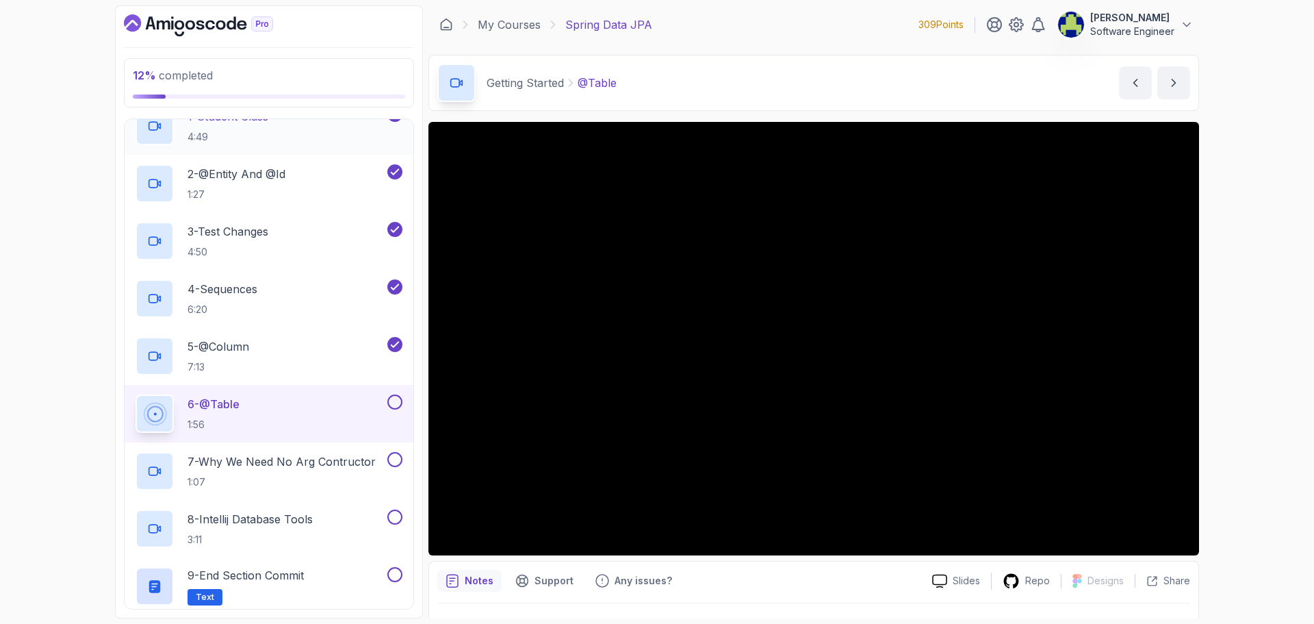
scroll to position [168, 0]
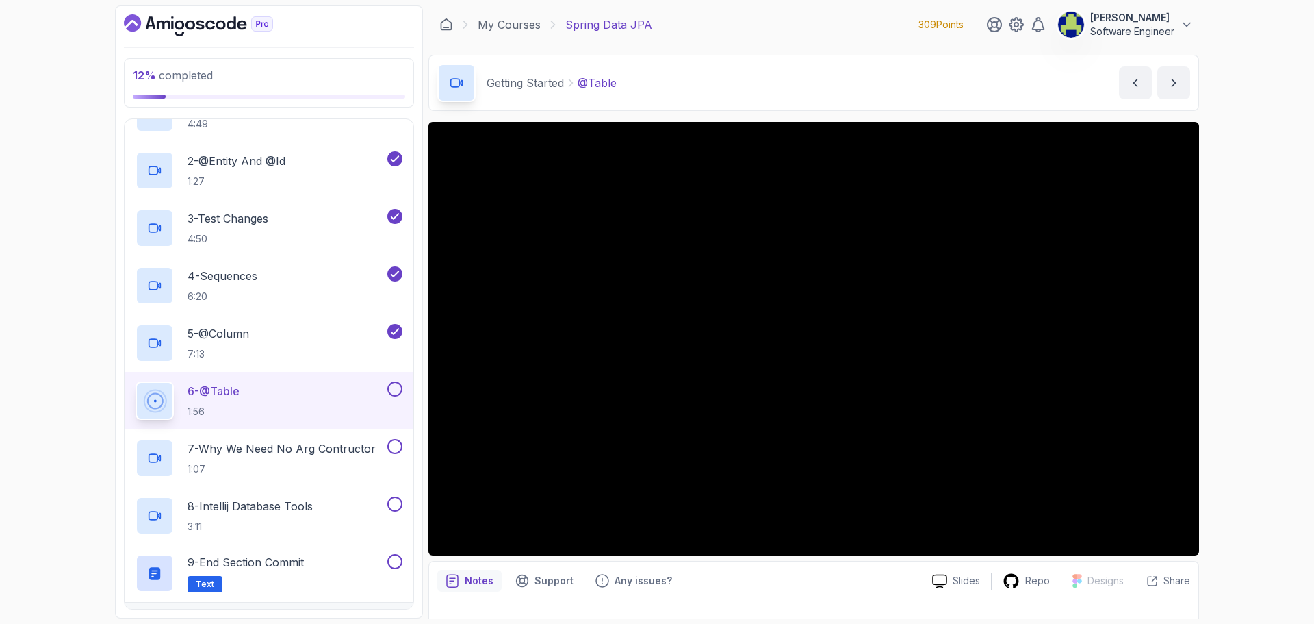
click at [391, 389] on button at bounding box center [394, 388] width 15 height 15
click at [316, 446] on p "7 - Why We Need No Arg Contructor" at bounding box center [282, 448] width 188 height 16
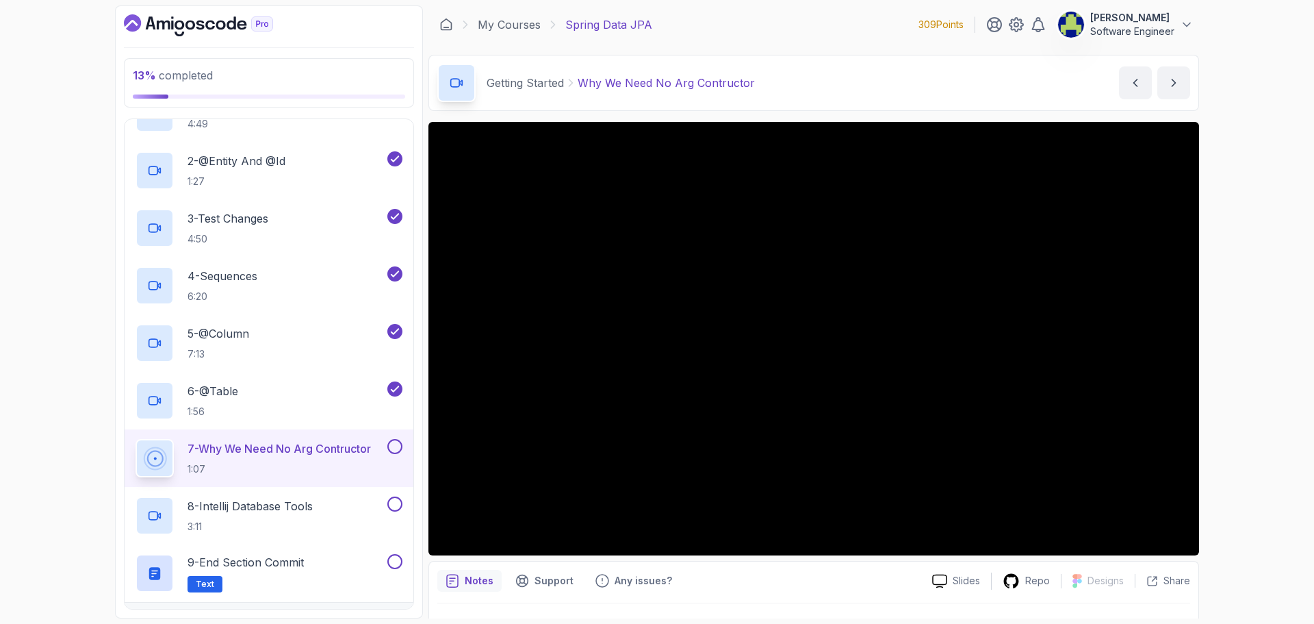
click at [394, 448] on button at bounding box center [394, 446] width 15 height 15
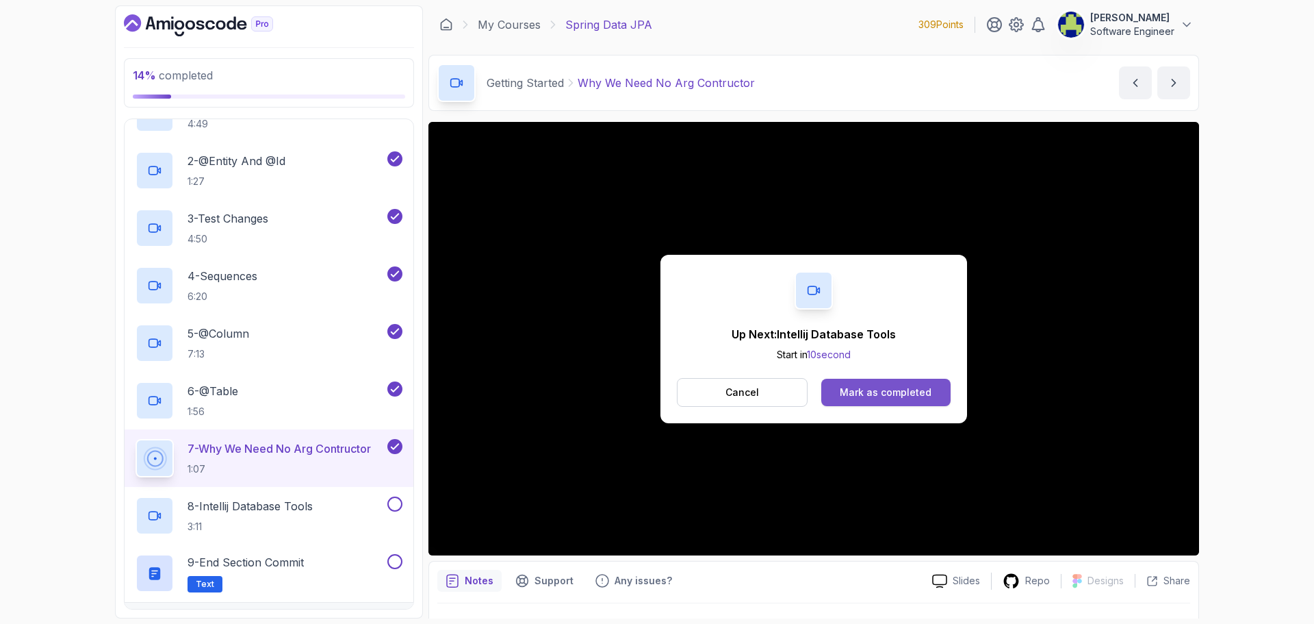
click at [861, 386] on div "Mark as completed" at bounding box center [886, 392] width 92 height 14
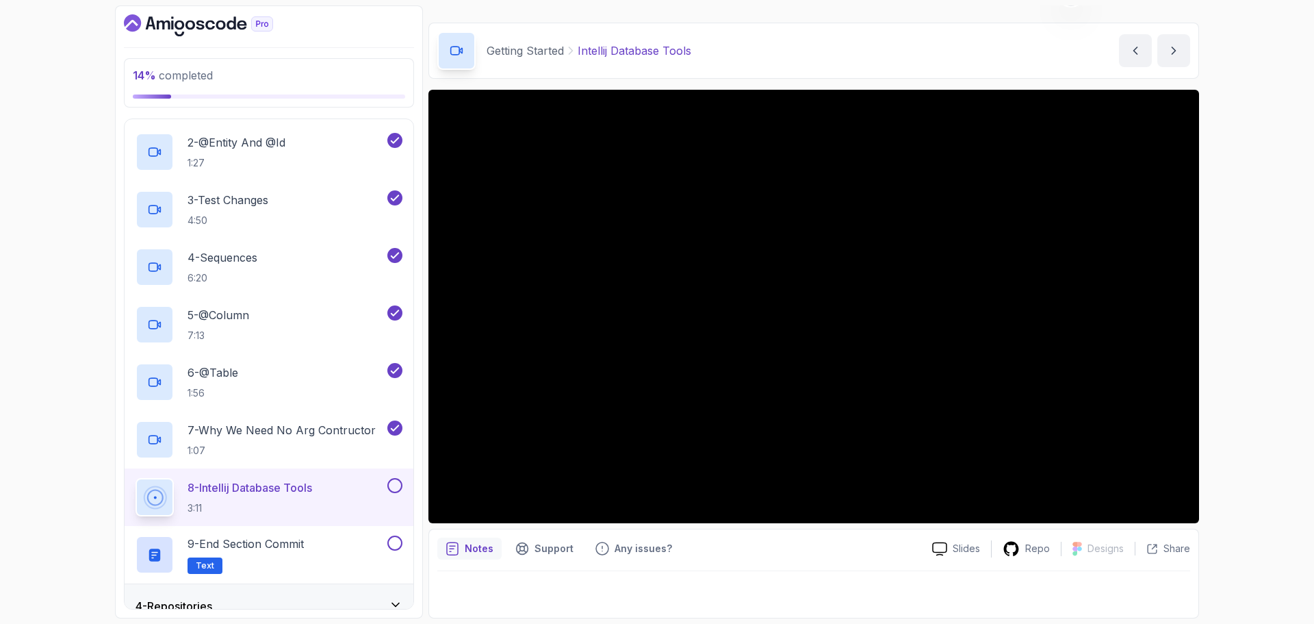
scroll to position [168, 0]
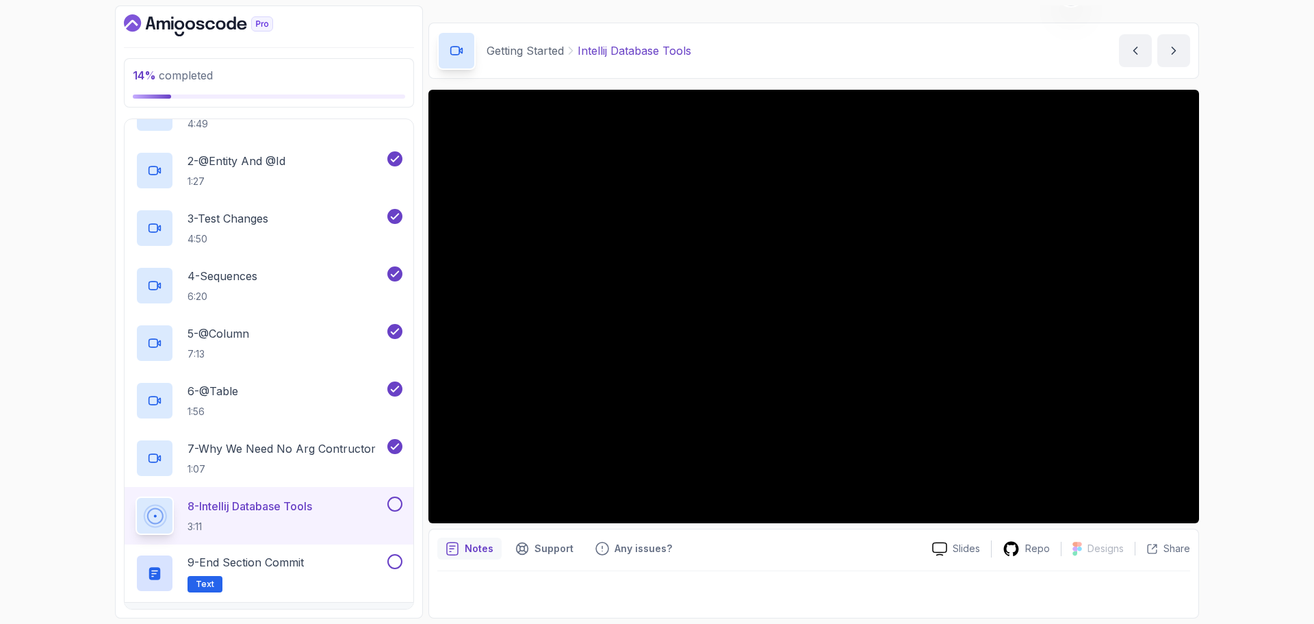
drag, startPoint x: 921, startPoint y: 522, endPoint x: 33, endPoint y: 334, distance: 907.4
click at [33, 334] on div "14 % completed 1 - Intro 2 - Environment Setup 3 - Getting Started 1 - Student …" at bounding box center [657, 312] width 1314 height 624
click at [392, 498] on button at bounding box center [394, 503] width 15 height 15
click at [304, 567] on p "9 - End Section Commit" at bounding box center [246, 562] width 116 height 16
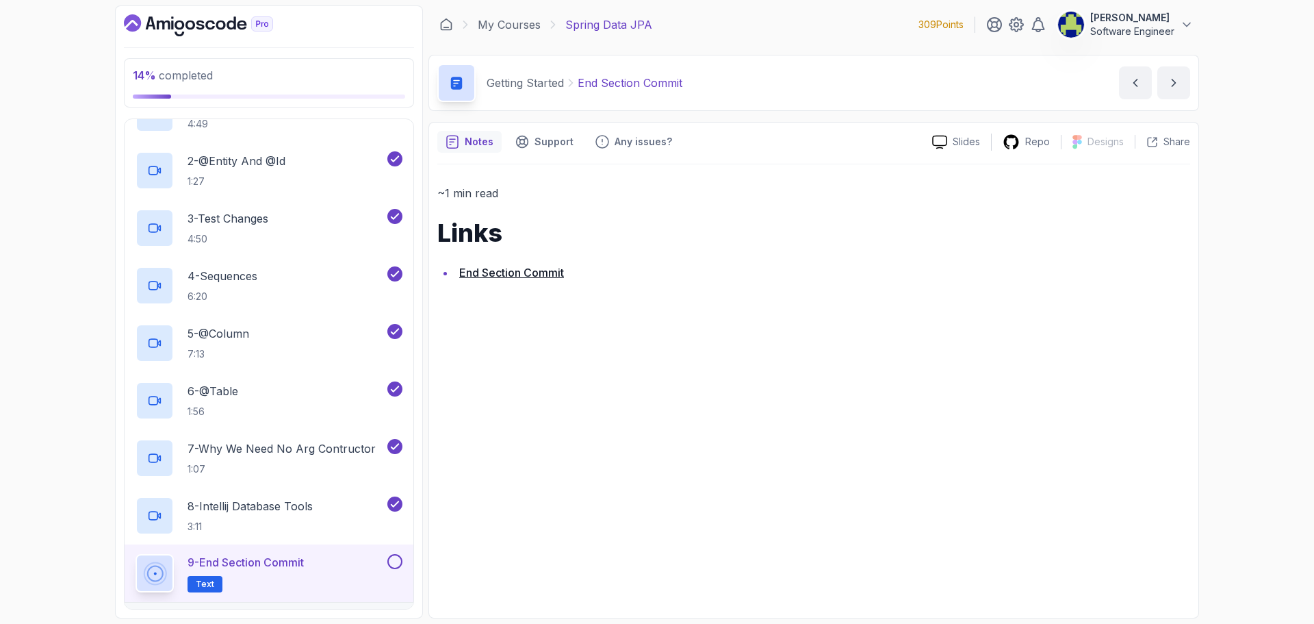
click at [398, 558] on button at bounding box center [394, 561] width 15 height 15
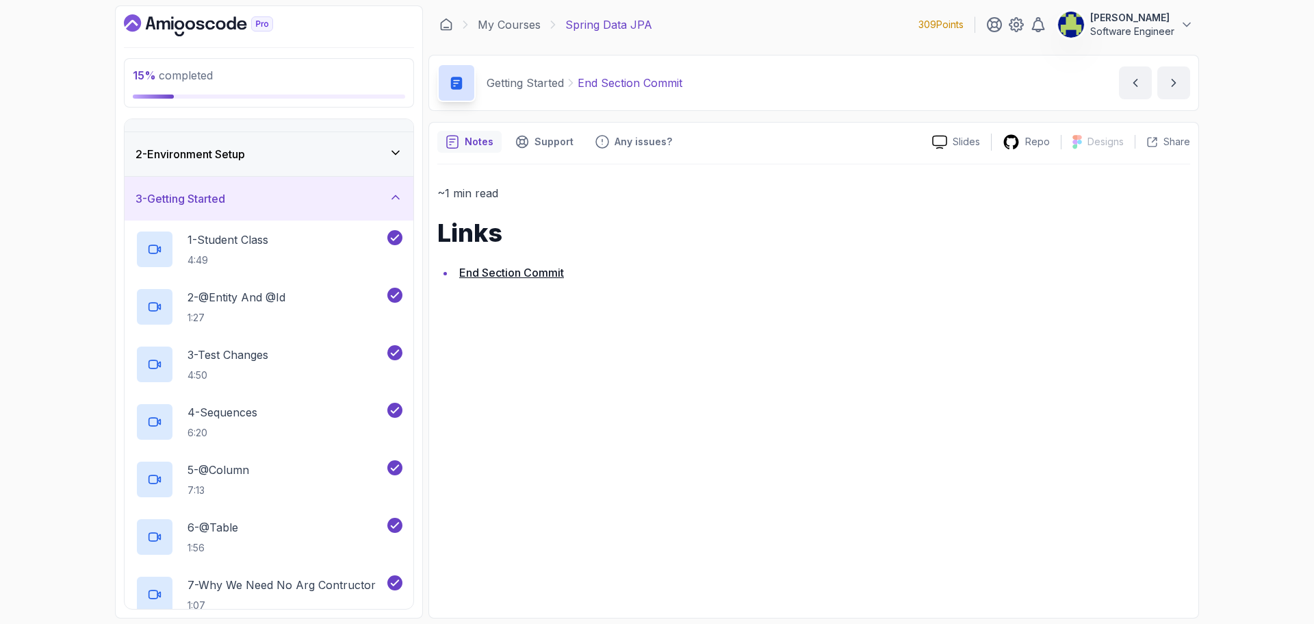
scroll to position [31, 0]
click at [365, 162] on div "2 - Environment Setup" at bounding box center [269, 154] width 267 height 16
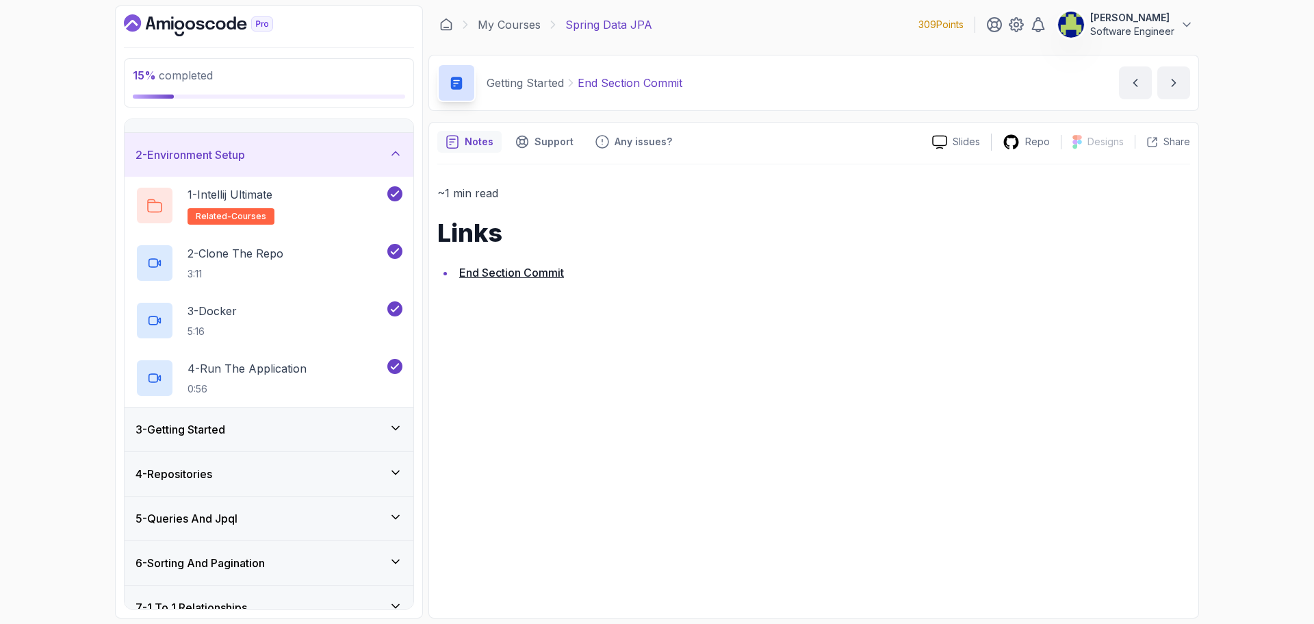
click at [346, 151] on div "2 - Environment Setup" at bounding box center [269, 154] width 267 height 16
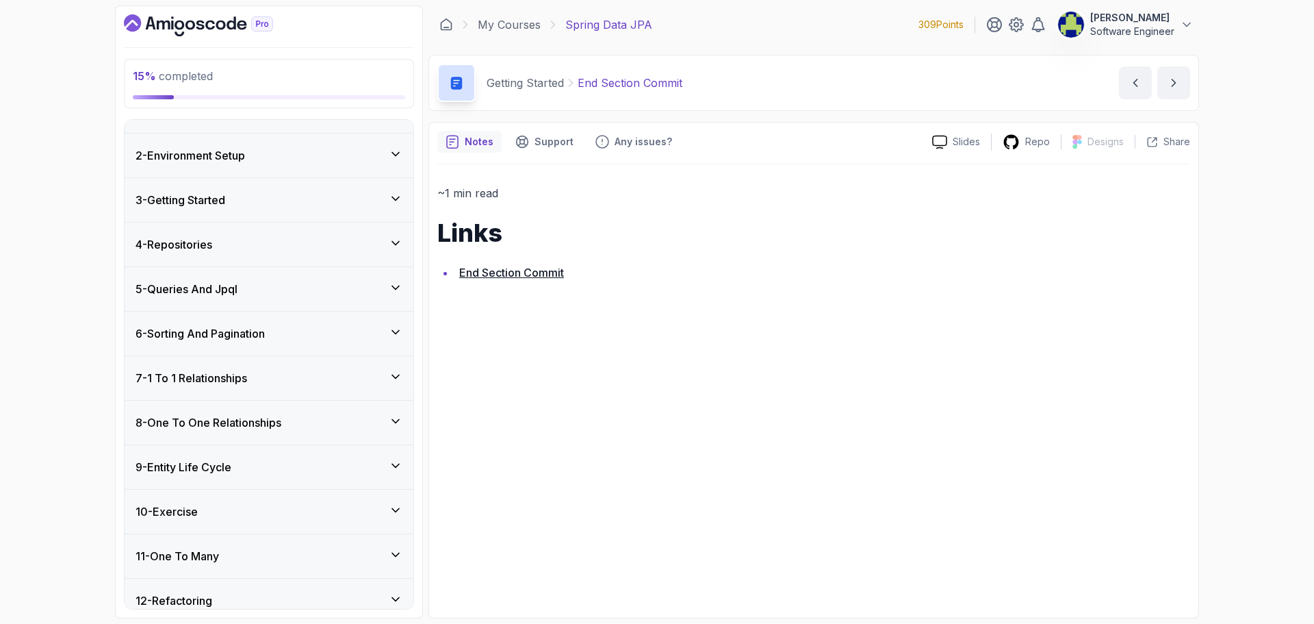
click at [372, 250] on div "4 - Repositories" at bounding box center [269, 244] width 267 height 16
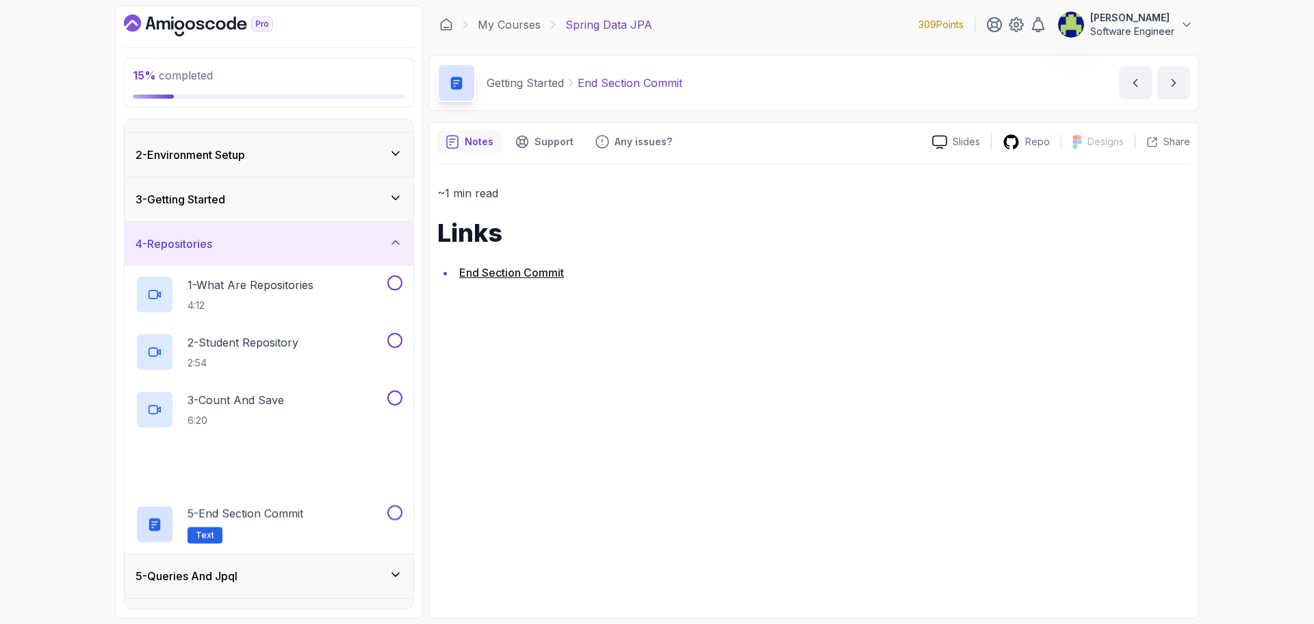
click at [374, 195] on div "3 - Getting Started" at bounding box center [269, 199] width 267 height 16
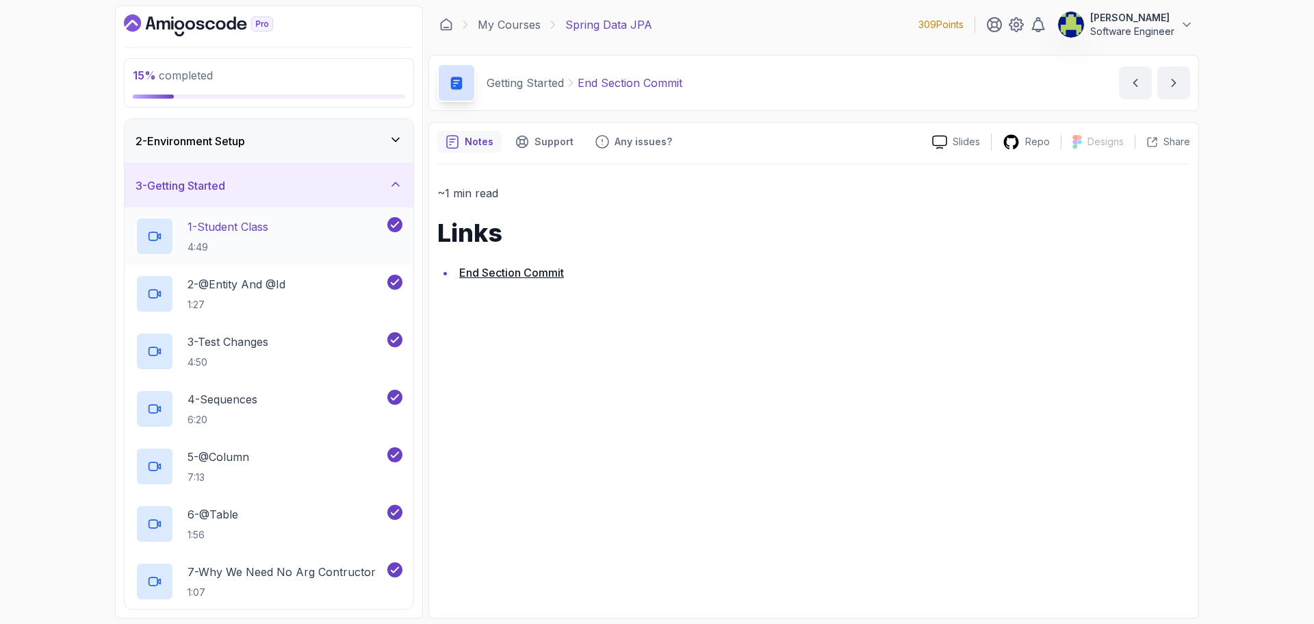
scroll to position [3, 0]
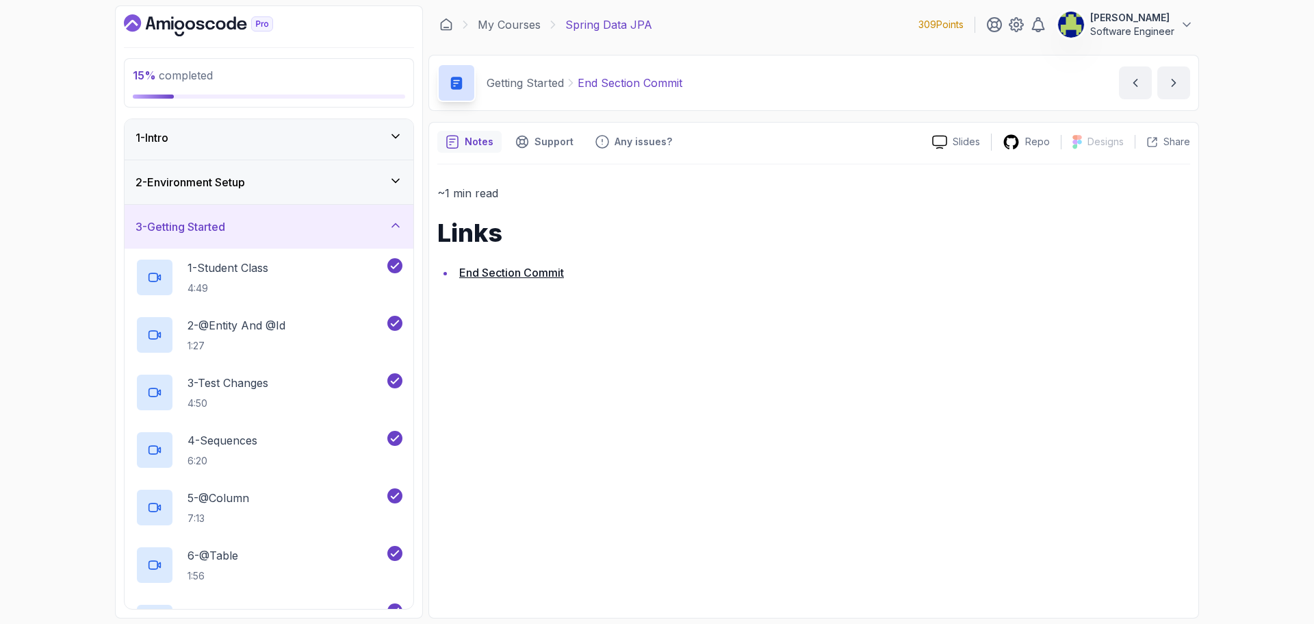
click at [362, 225] on div "3 - Getting Started" at bounding box center [269, 226] width 267 height 16
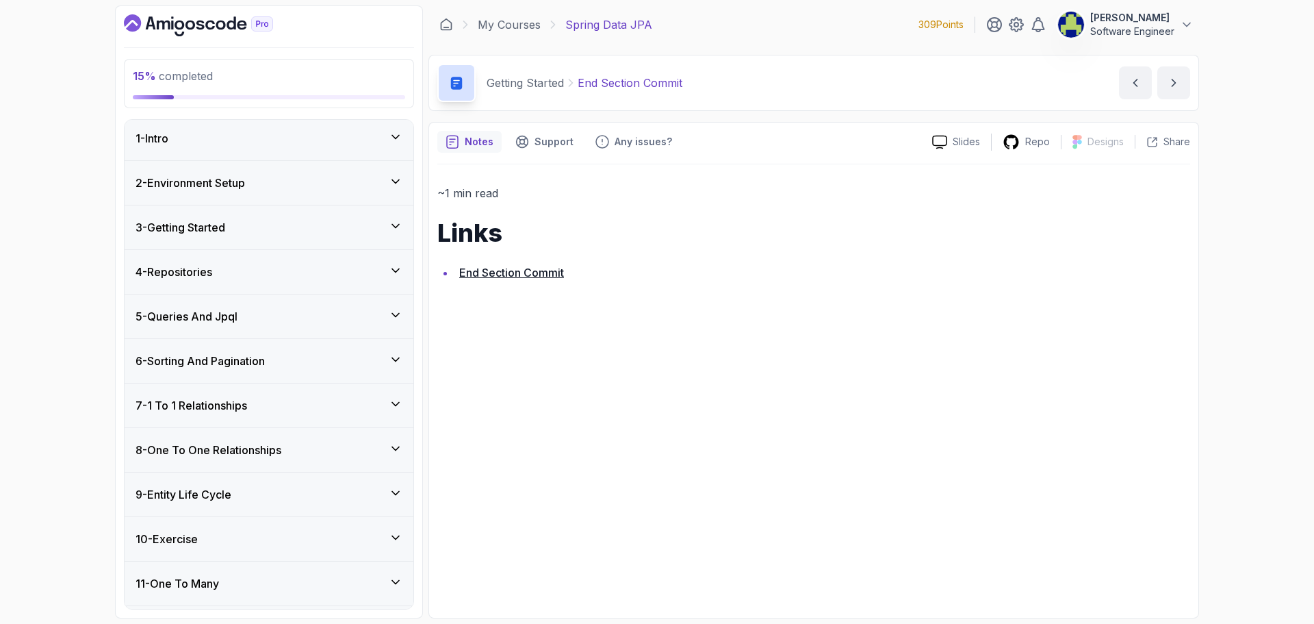
click at [332, 268] on div "4 - Repositories" at bounding box center [269, 272] width 267 height 16
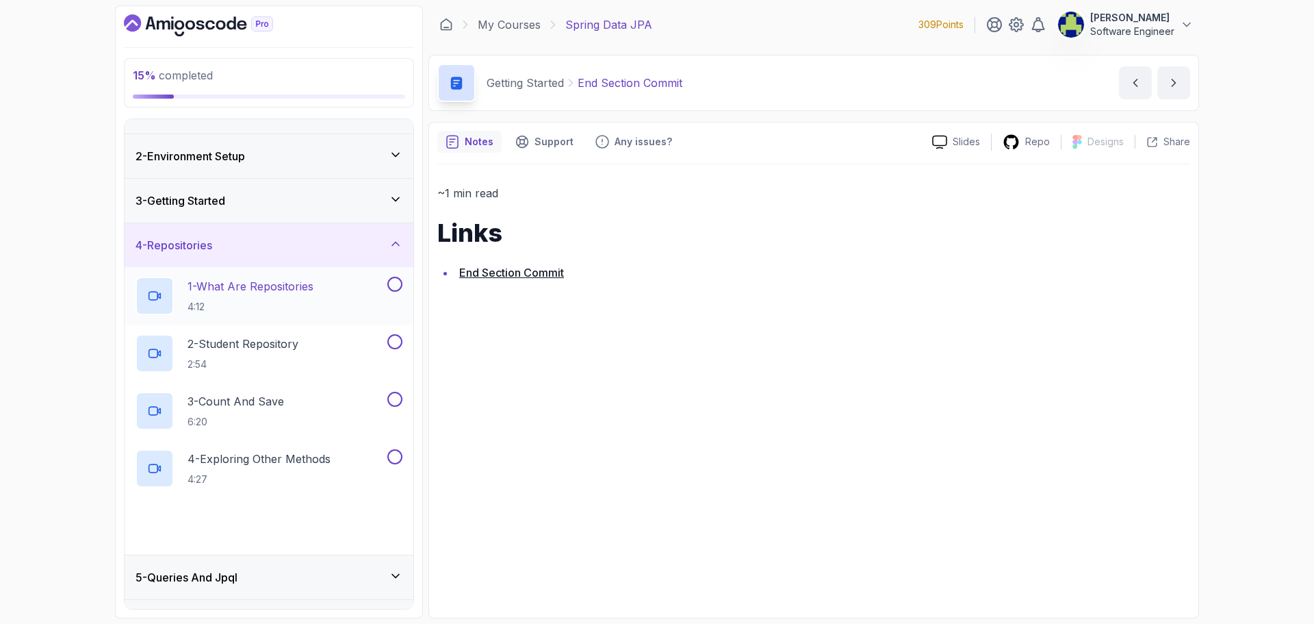
scroll to position [72, 0]
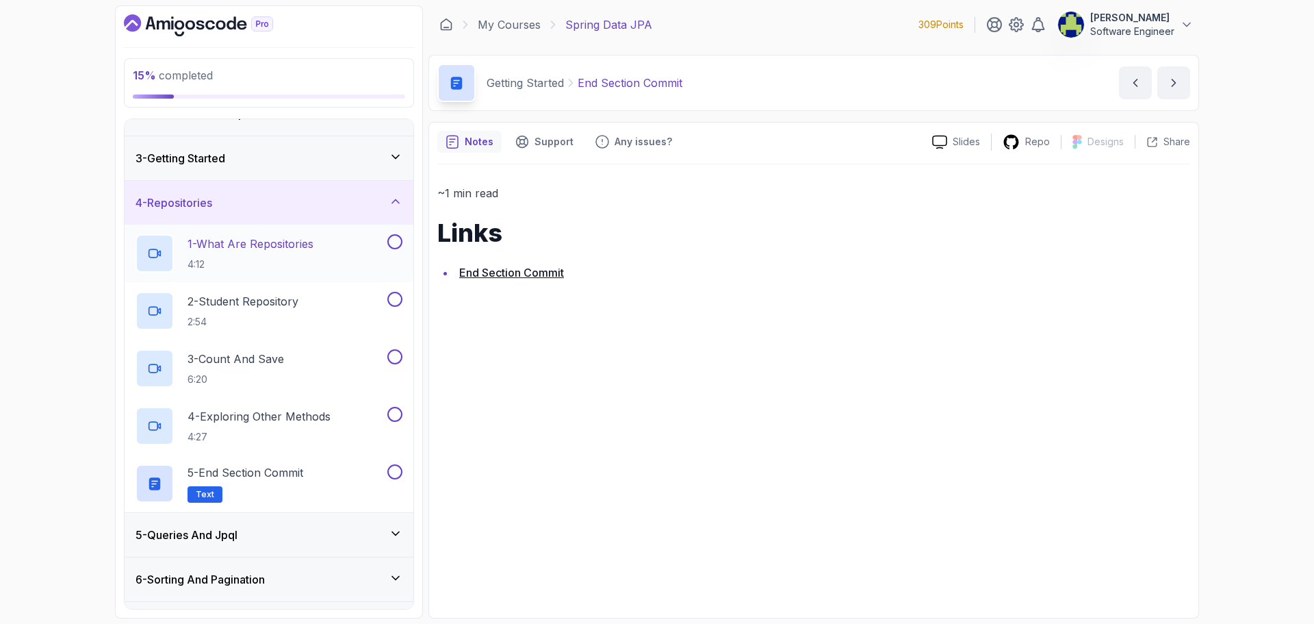
click at [345, 257] on div "1 - What Are Repositories 4:12" at bounding box center [260, 253] width 249 height 38
